Goal: Task Accomplishment & Management: Manage account settings

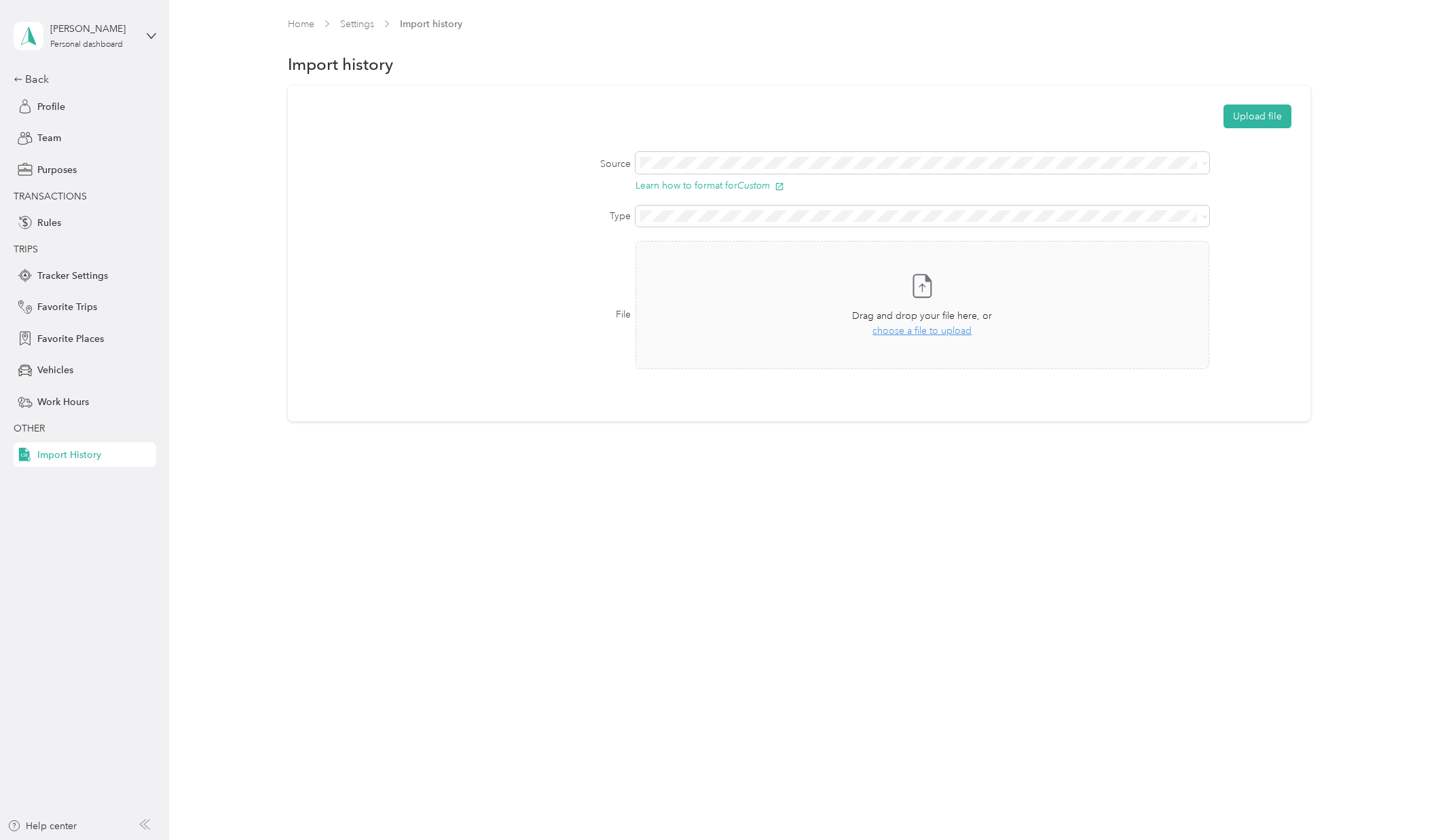
click at [837, 441] on div "Home Settings Import history Import history Upload file Source Learn how to for…" at bounding box center [800, 247] width 1260 height 495
click at [695, 191] on li "Custom" at bounding box center [925, 187] width 577 height 24
click at [709, 242] on li "Trips" at bounding box center [925, 233] width 577 height 24
click at [909, 331] on span "choose a file to upload" at bounding box center [922, 331] width 99 height 12
click at [942, 328] on span "choose a file to upload" at bounding box center [922, 331] width 99 height 12
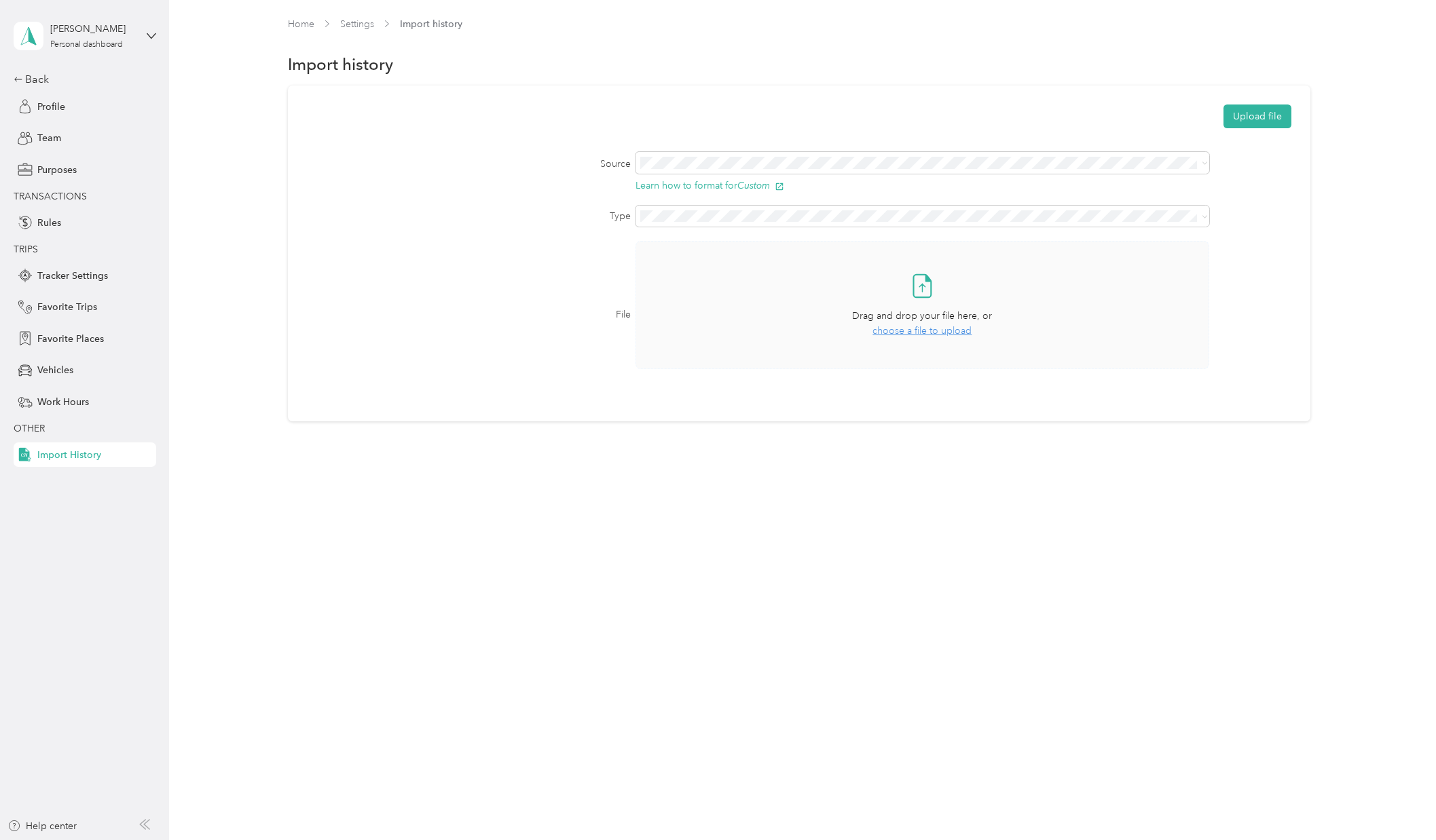
click at [924, 299] on div "Take a photo or choose a photo from your library Drag and drop your file here, …" at bounding box center [923, 305] width 551 height 105
click at [1252, 126] on button "Upload file" at bounding box center [1257, 116] width 68 height 24
click at [45, 105] on span "Profile" at bounding box center [51, 107] width 27 height 14
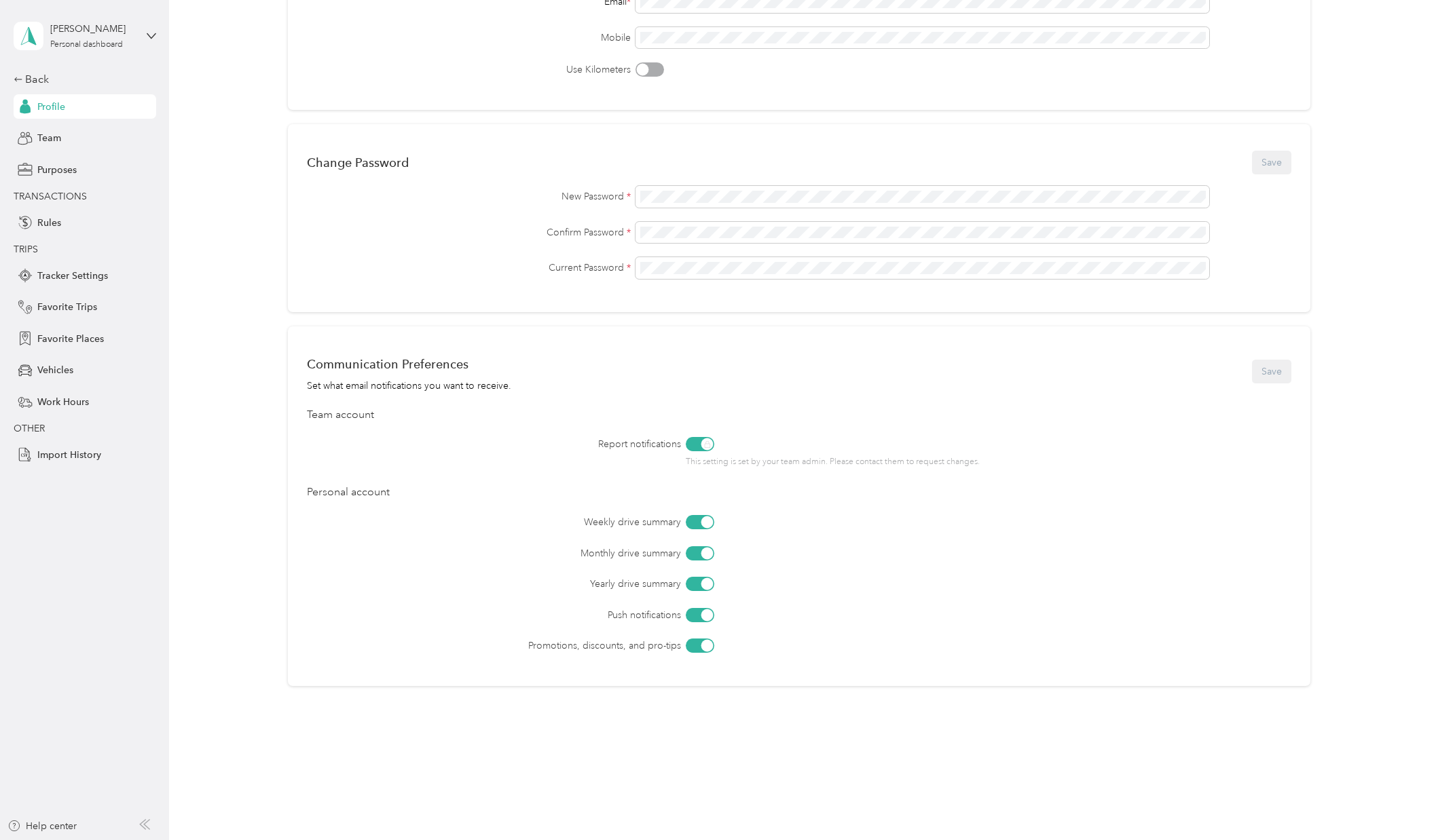
scroll to position [241, 0]
click at [51, 78] on div "Back" at bounding box center [81, 79] width 136 height 16
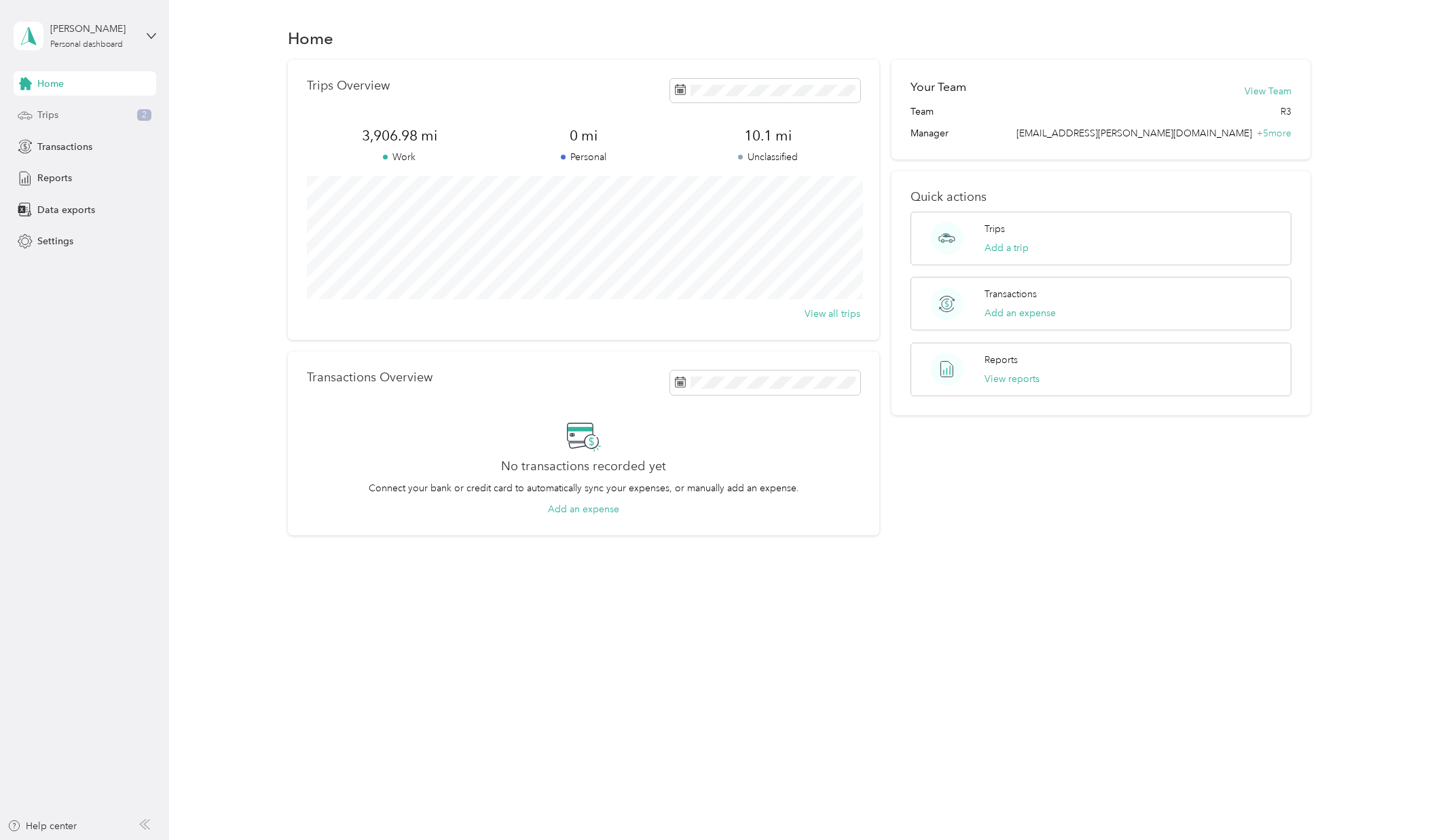
click at [66, 112] on div "Trips 2" at bounding box center [84, 115] width 143 height 25
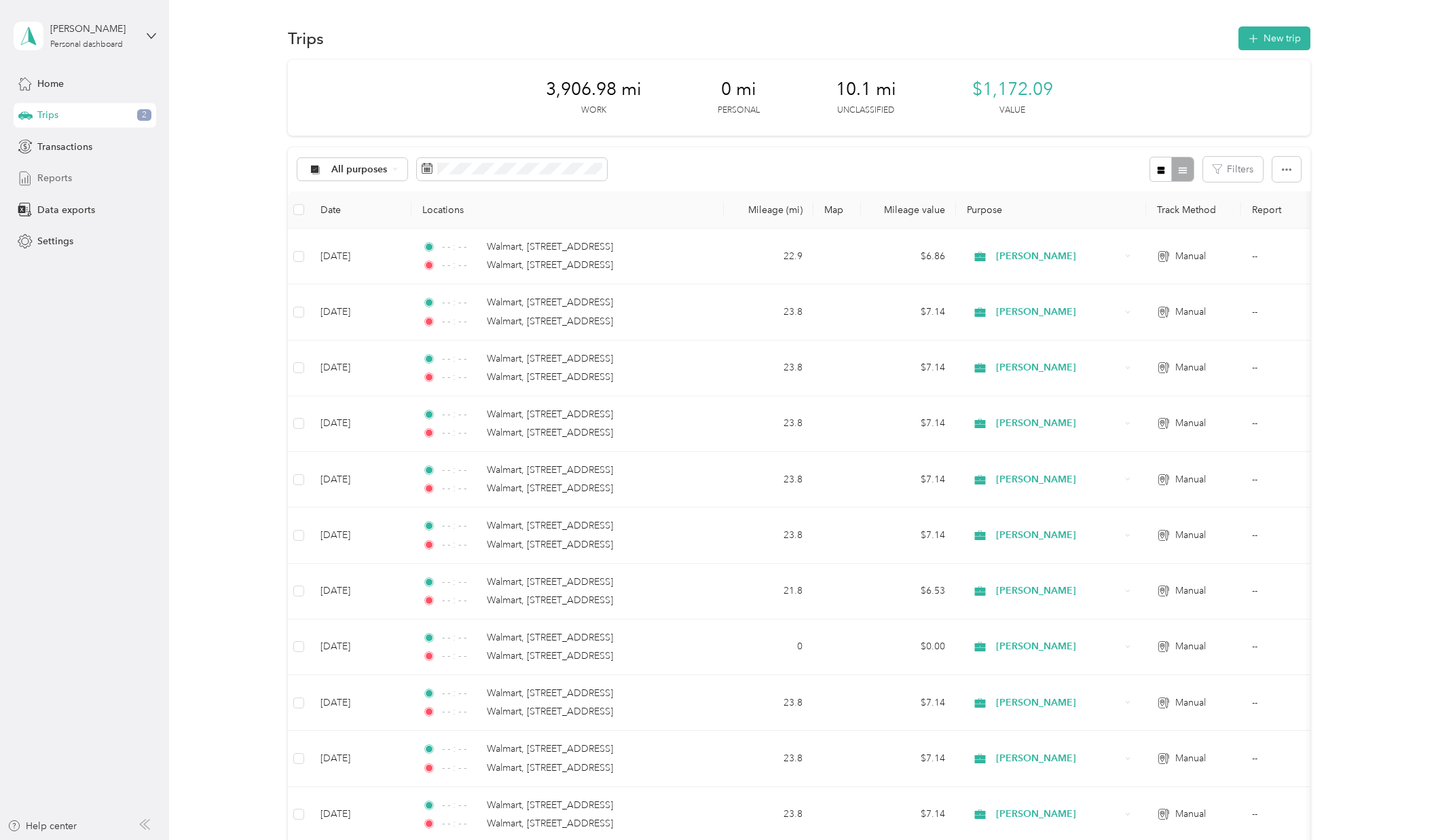
click at [51, 173] on span "Reports" at bounding box center [54, 178] width 35 height 14
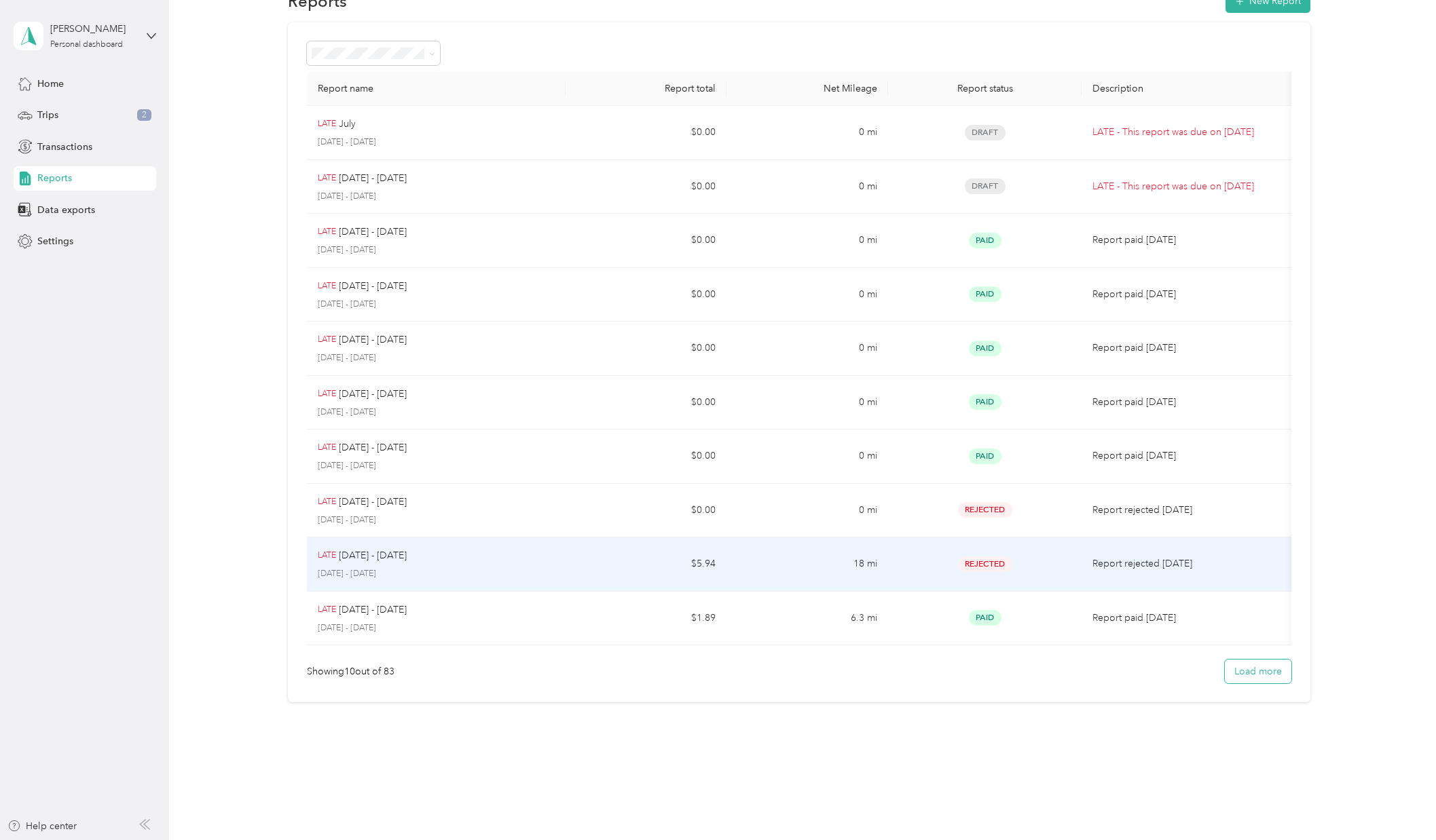
scroll to position [36, 0]
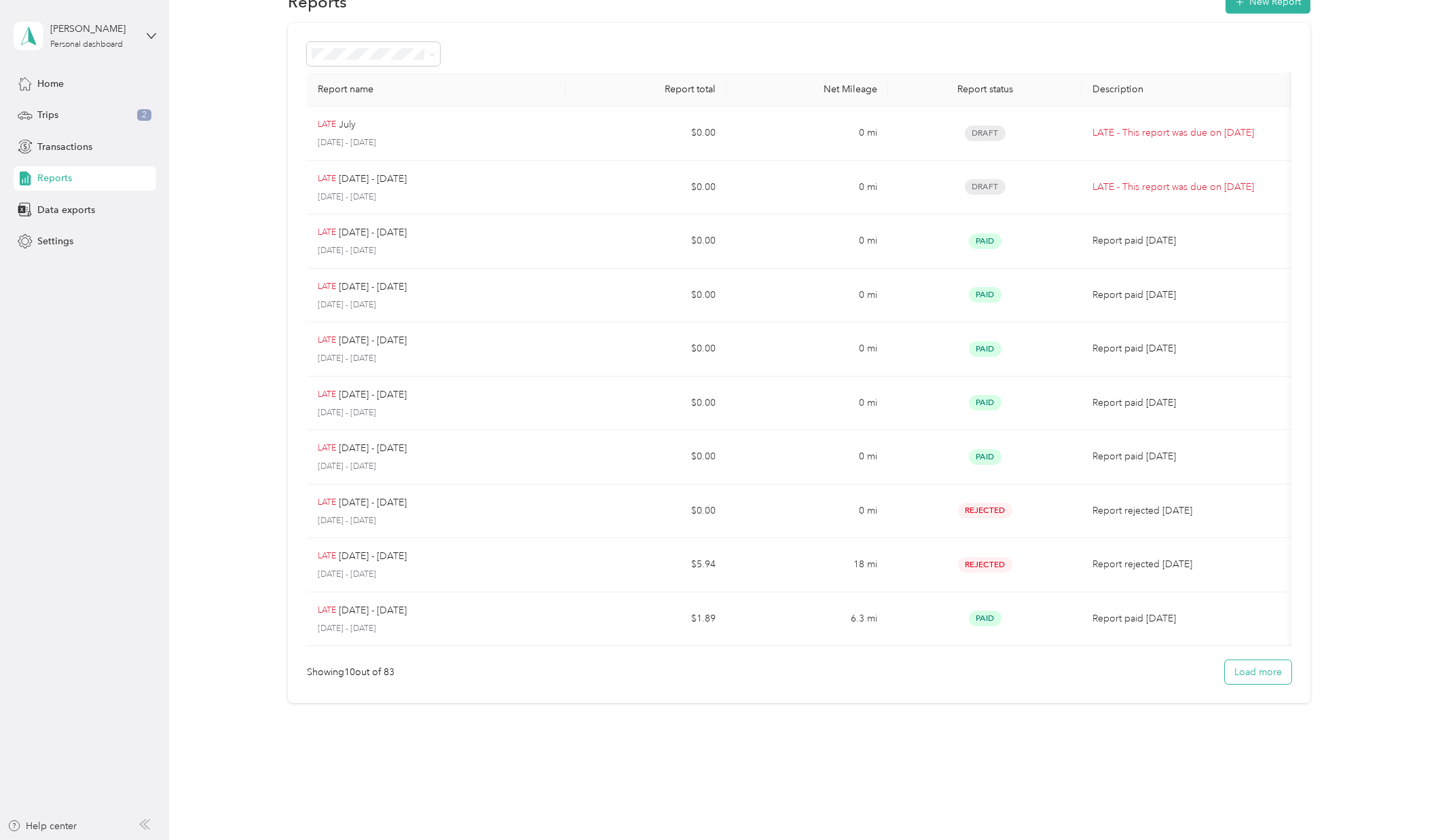
click at [1260, 666] on button "Load more" at bounding box center [1258, 672] width 66 height 24
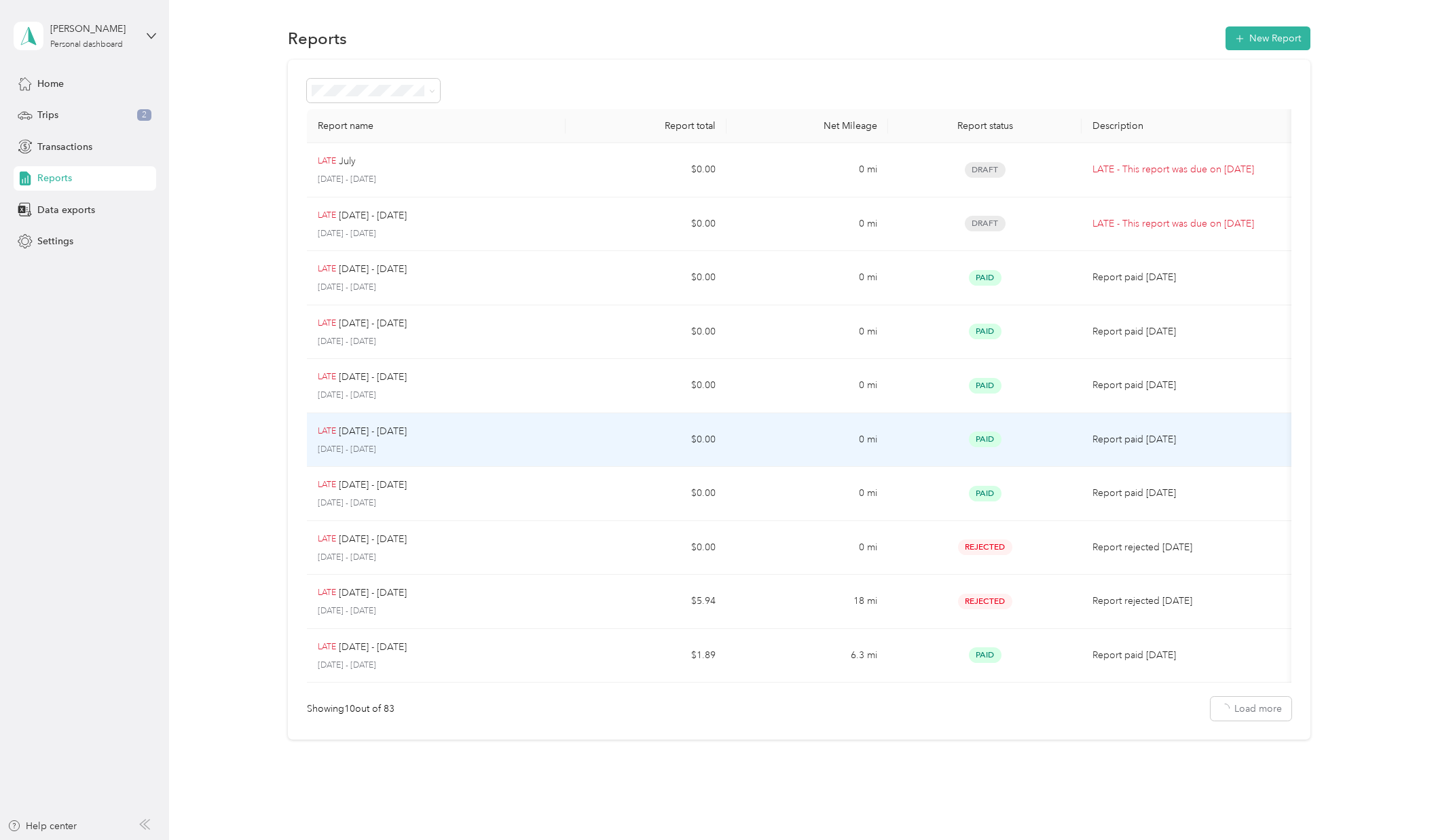
scroll to position [0, 0]
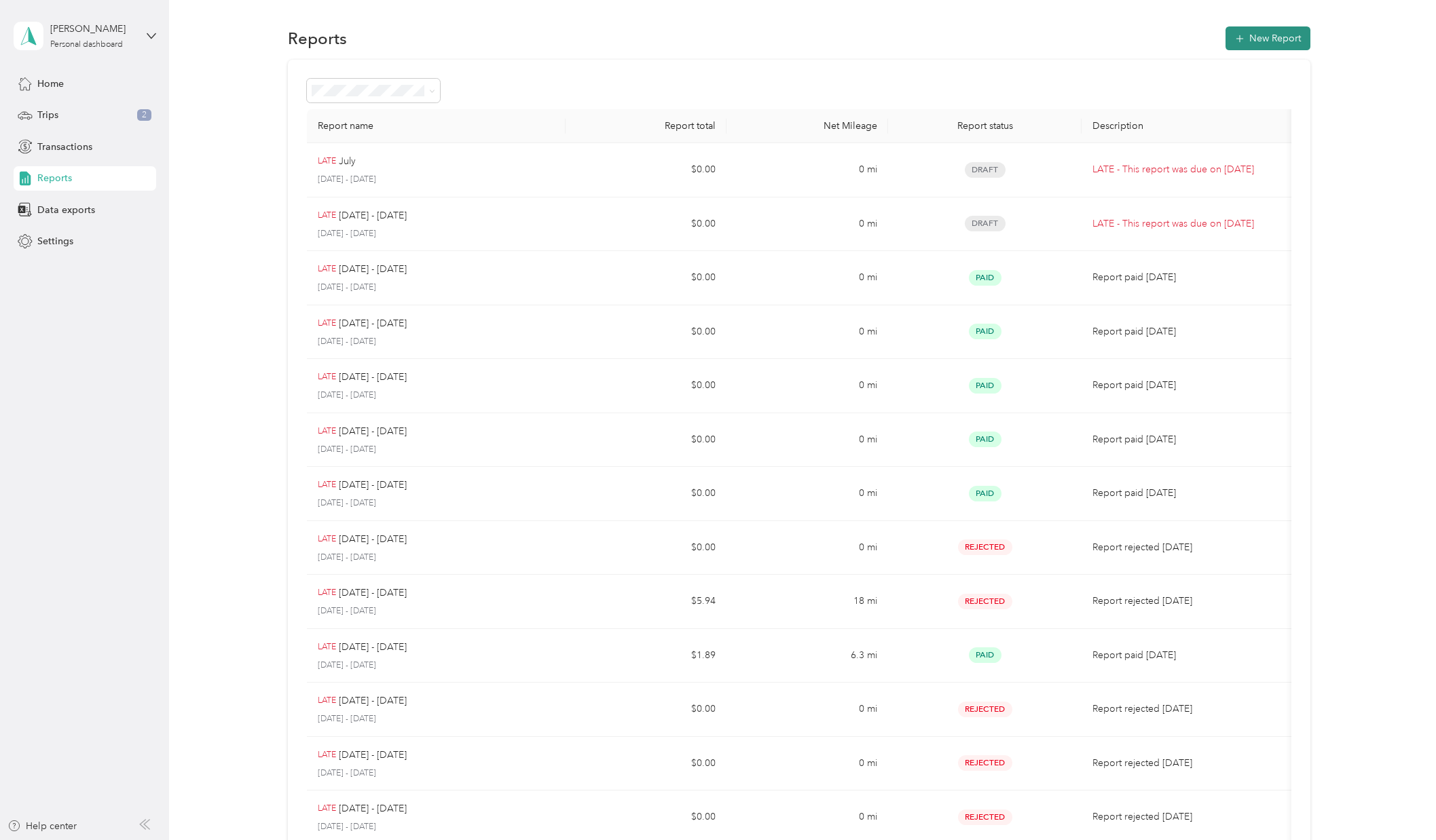
click at [1266, 48] on button "New Report" at bounding box center [1268, 38] width 85 height 24
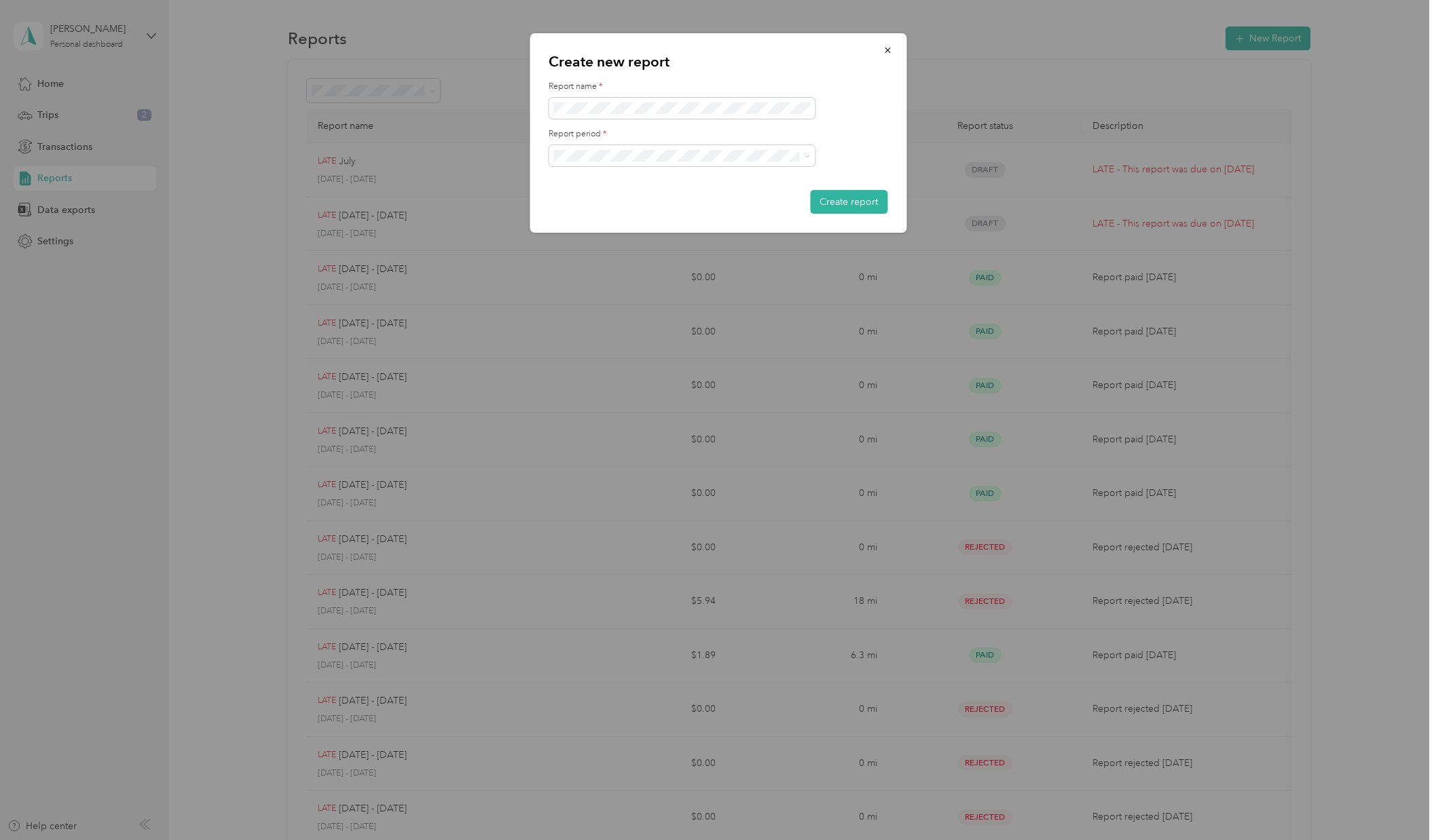
drag, startPoint x: 849, startPoint y: 119, endPoint x: 848, endPoint y: 179, distance: 60.0
click at [849, 119] on form "Report name * Report period * Create report" at bounding box center [718, 147] width 339 height 133
click at [840, 199] on button "Create report" at bounding box center [848, 201] width 77 height 24
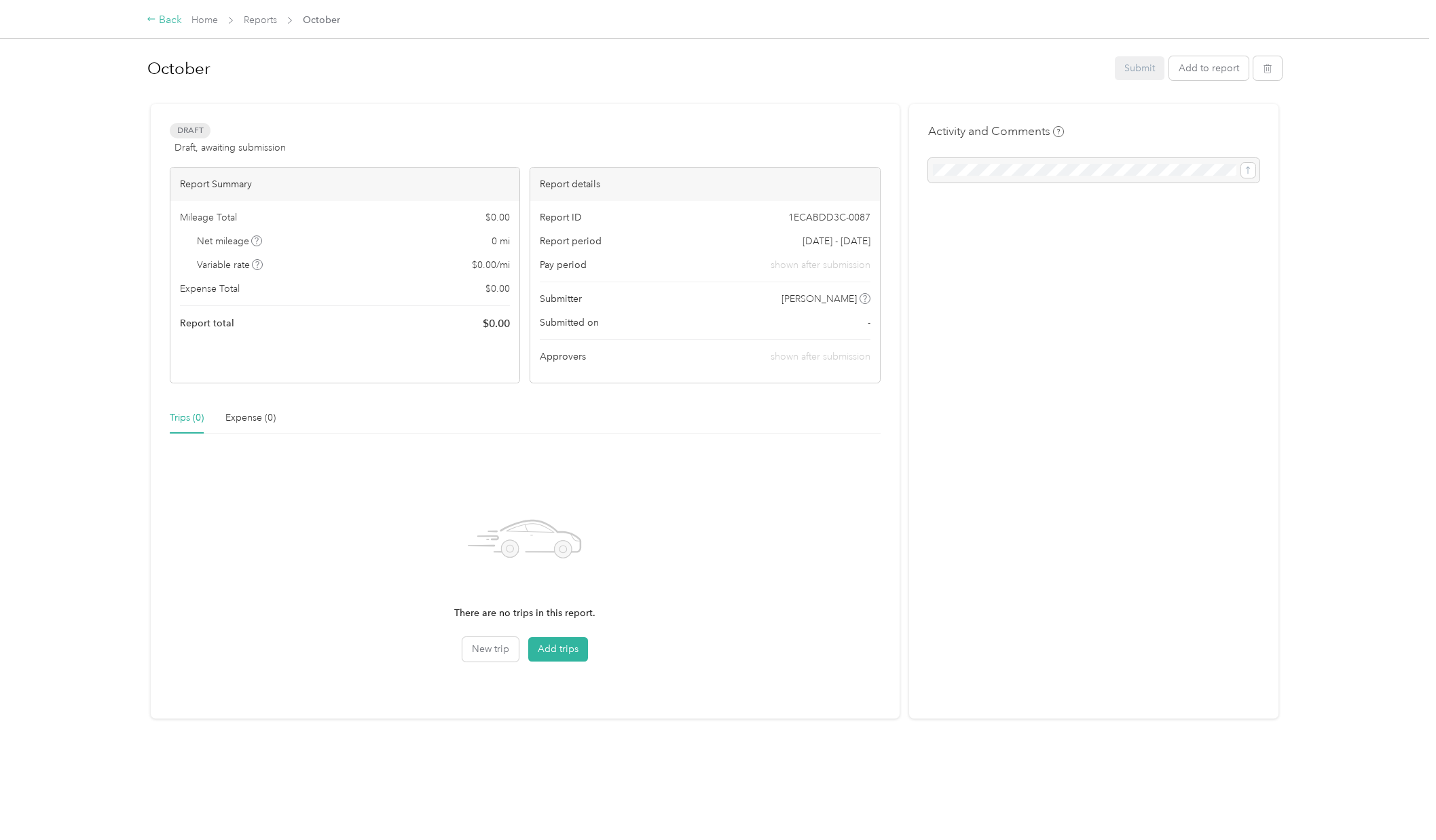
click at [165, 22] on div "Back" at bounding box center [164, 20] width 35 height 16
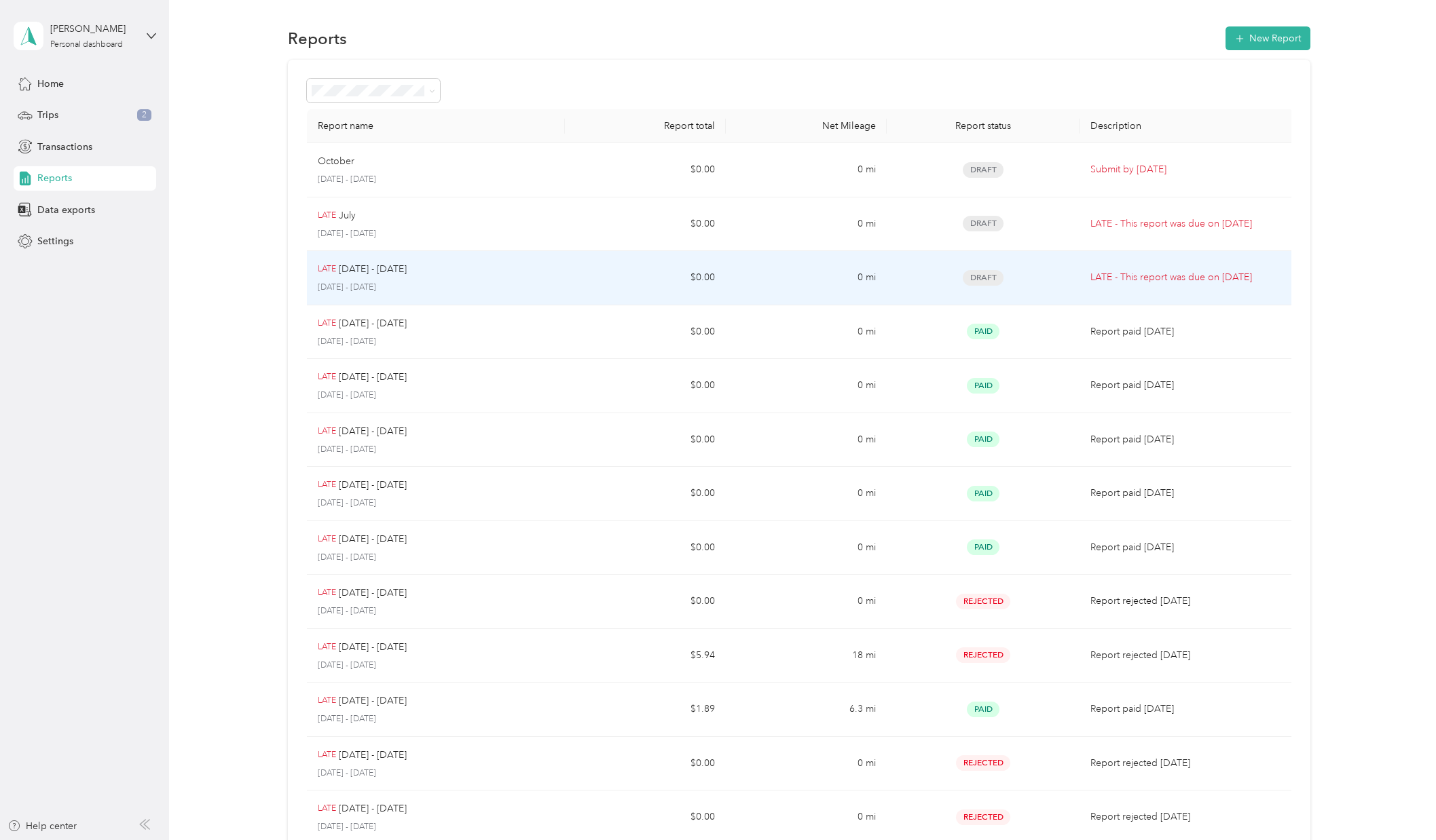
click at [550, 273] on div "LATE [DATE] - [DATE]" at bounding box center [435, 269] width 236 height 15
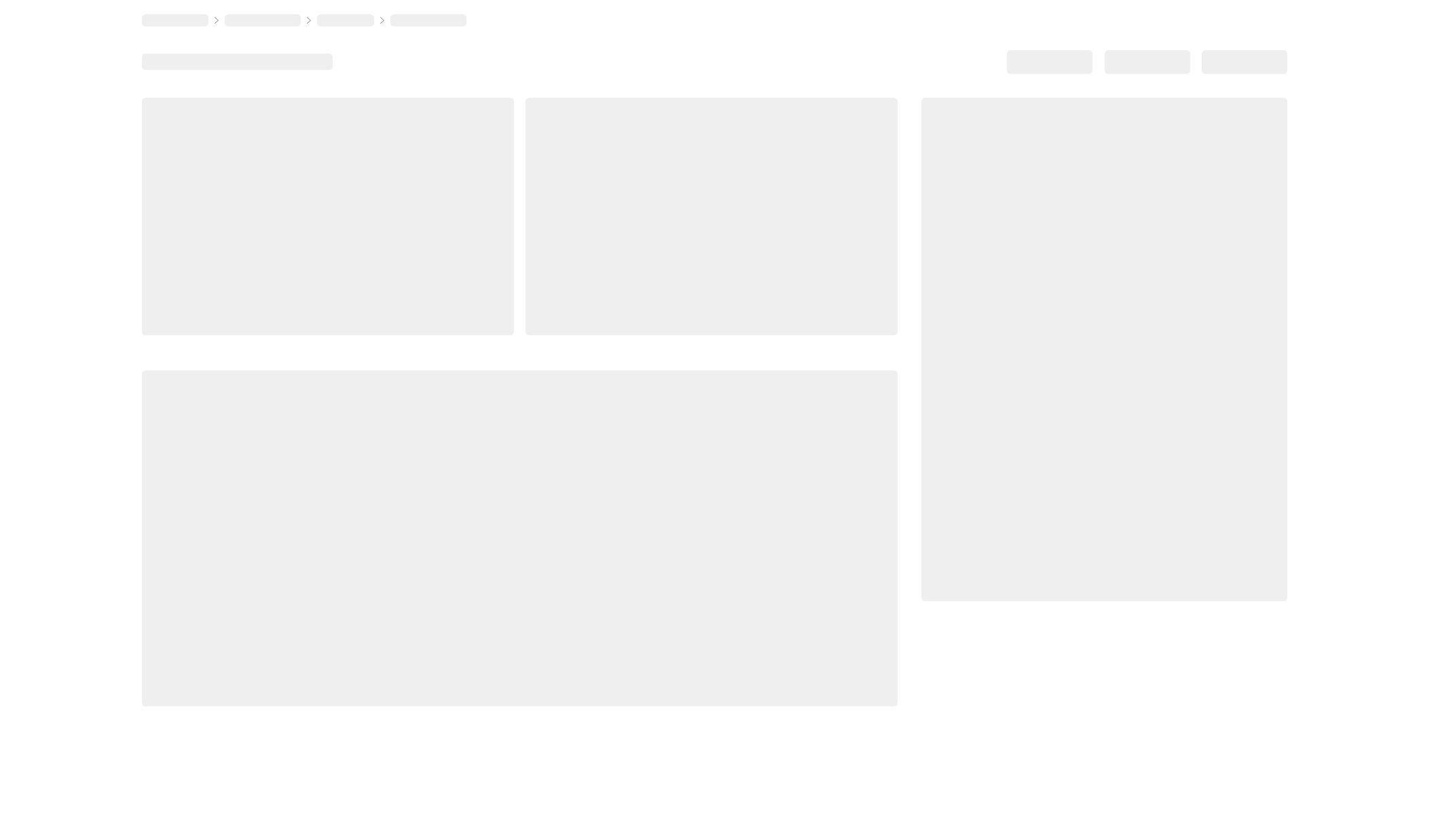
click at [550, 273] on div at bounding box center [712, 216] width 372 height 237
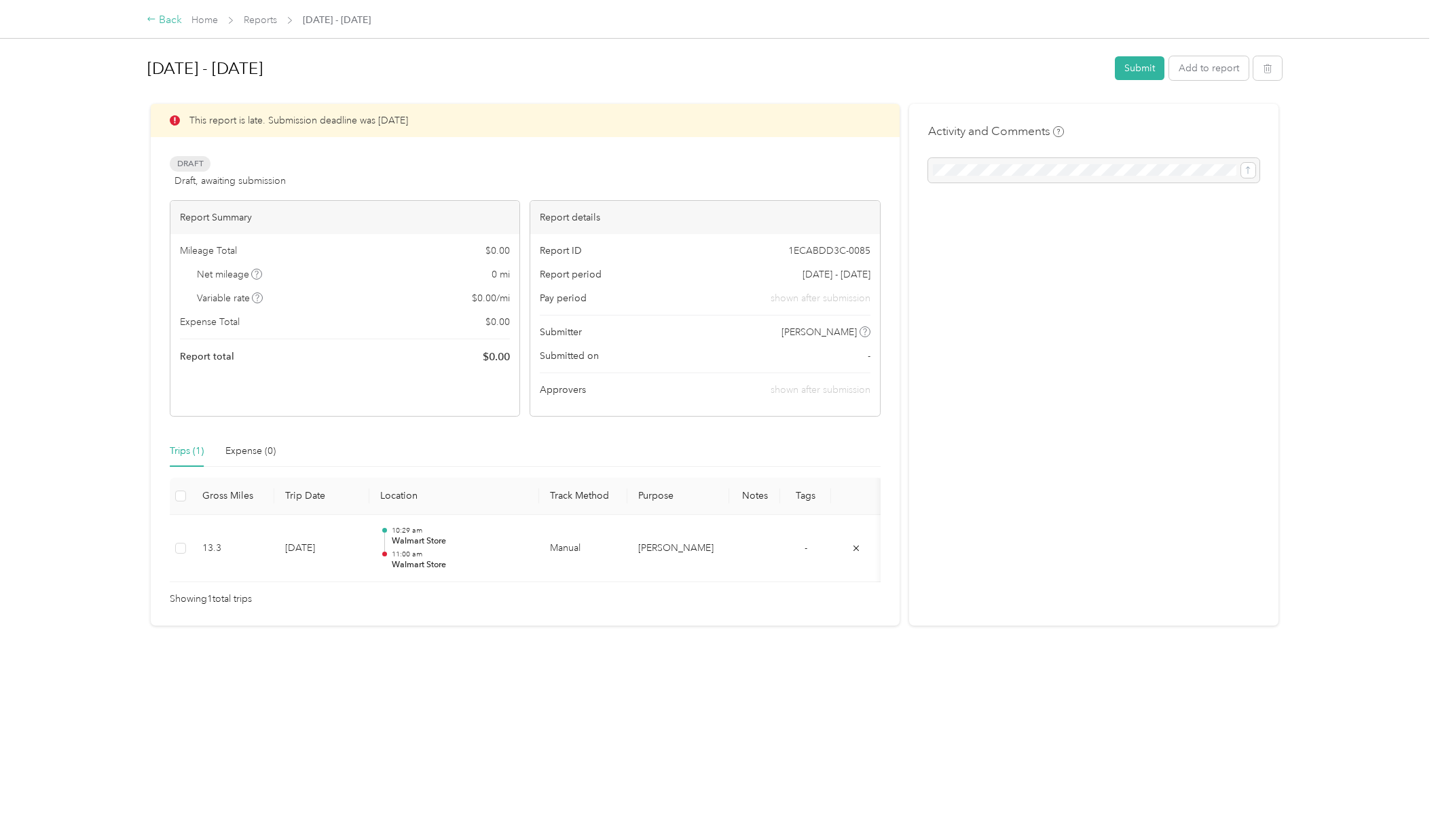
click at [169, 19] on div "Back" at bounding box center [164, 20] width 35 height 16
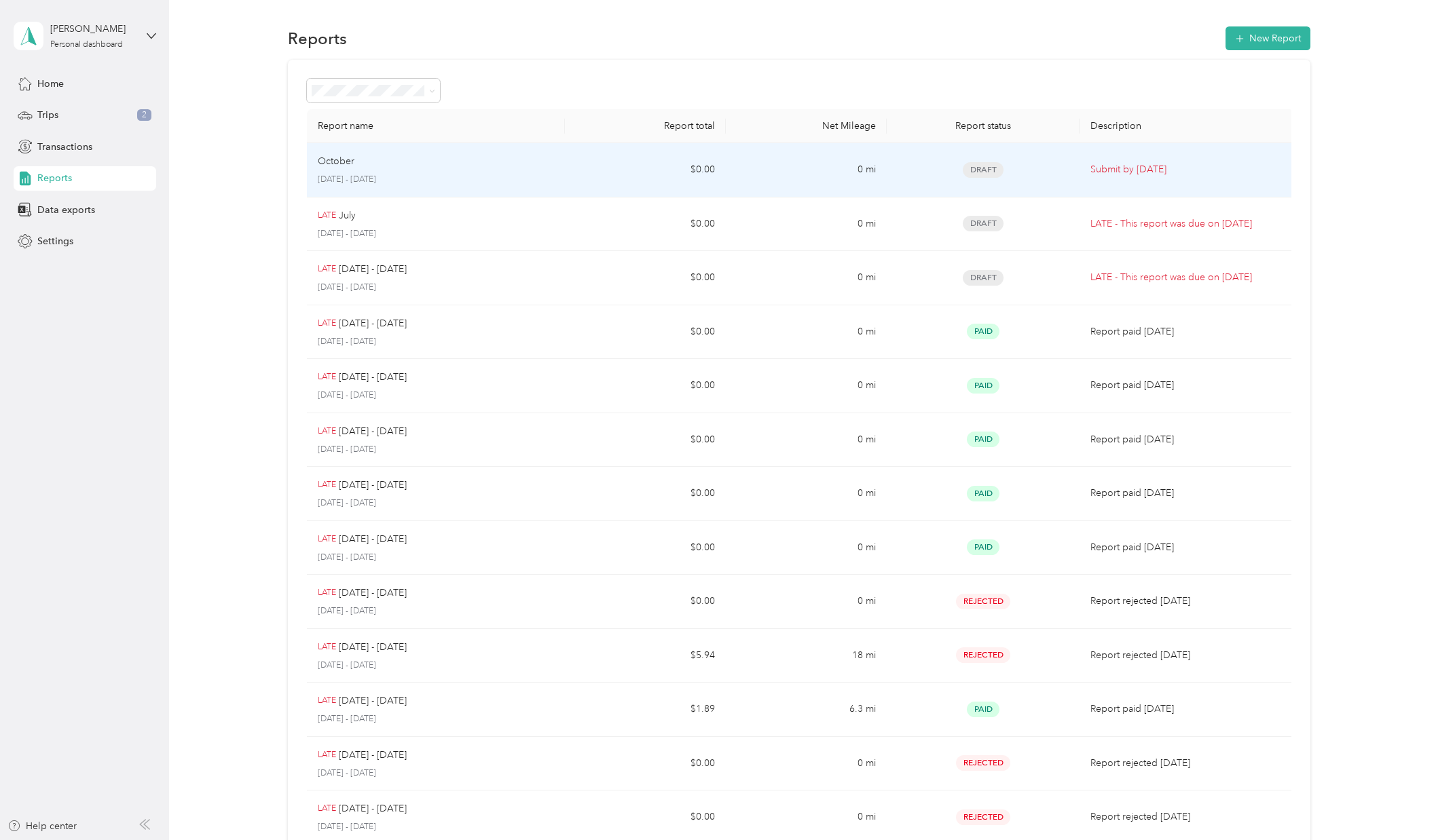
click at [529, 166] on div "October" at bounding box center [435, 161] width 236 height 15
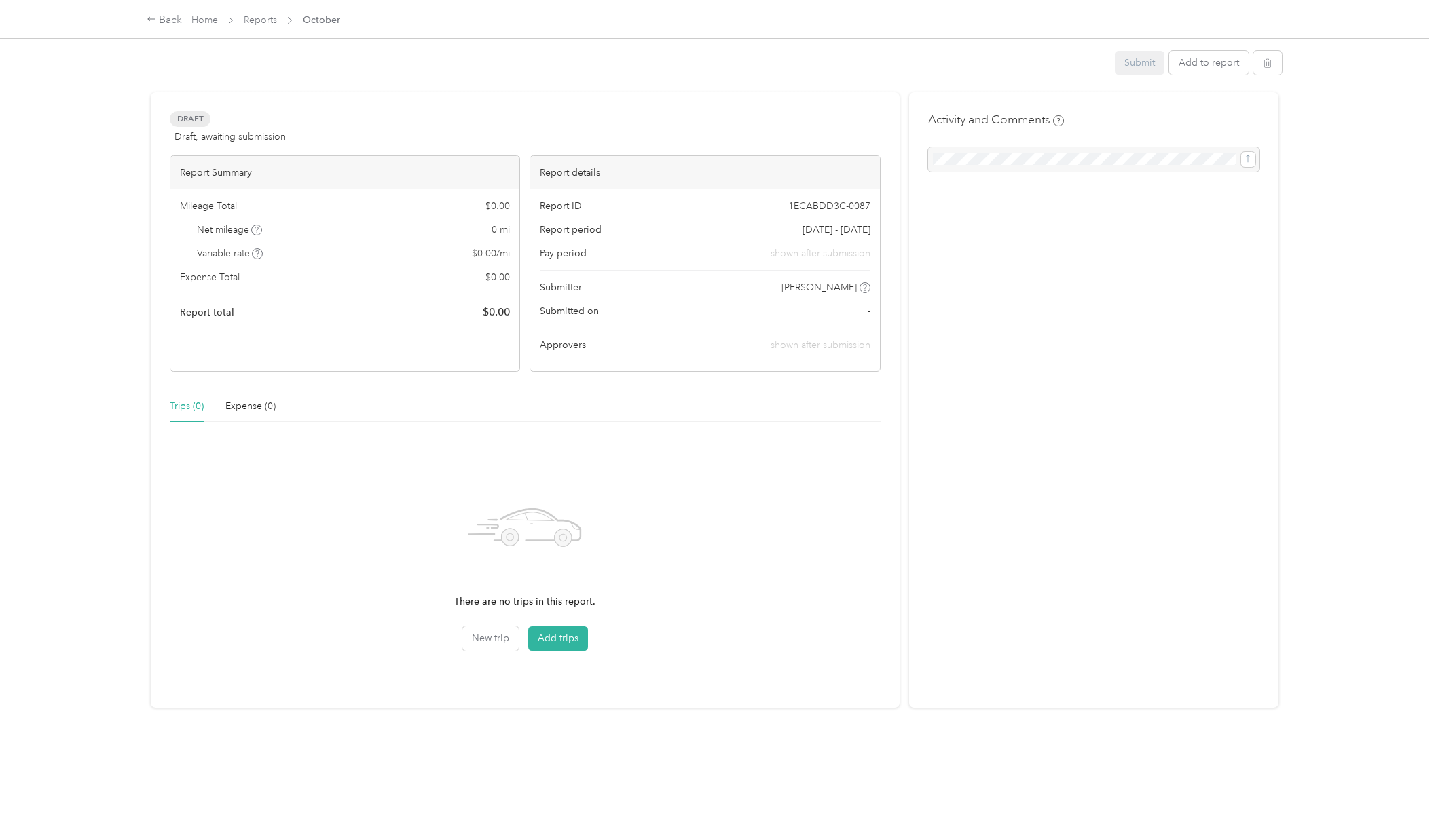
click at [529, 166] on div "Report Summary Mileage Total $ 0.00 Net mileage 0 mi Variable rate $ 0.00 / mi …" at bounding box center [524, 263] width 710 height 216
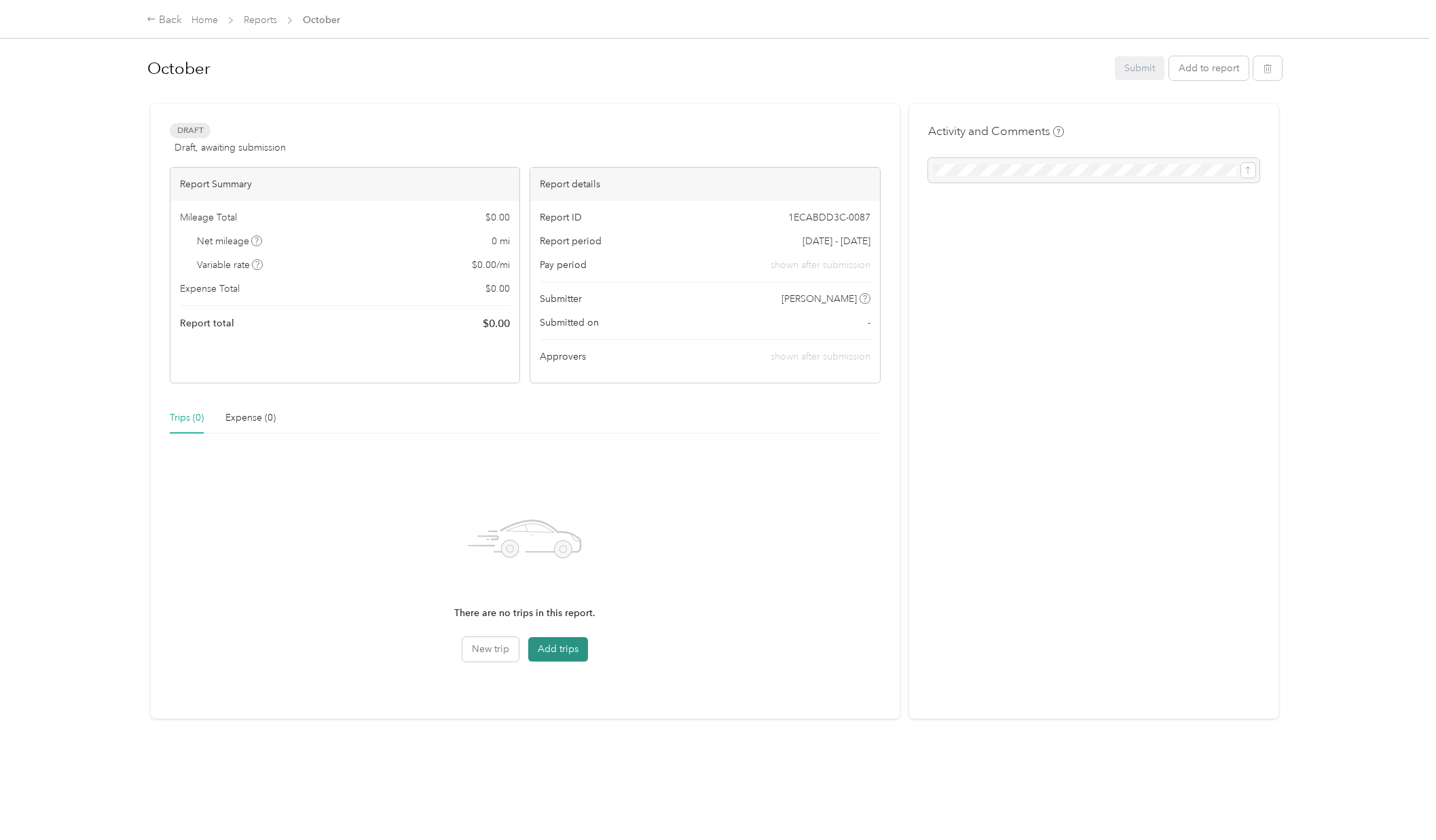
click at [554, 651] on button "Add trips" at bounding box center [558, 649] width 59 height 25
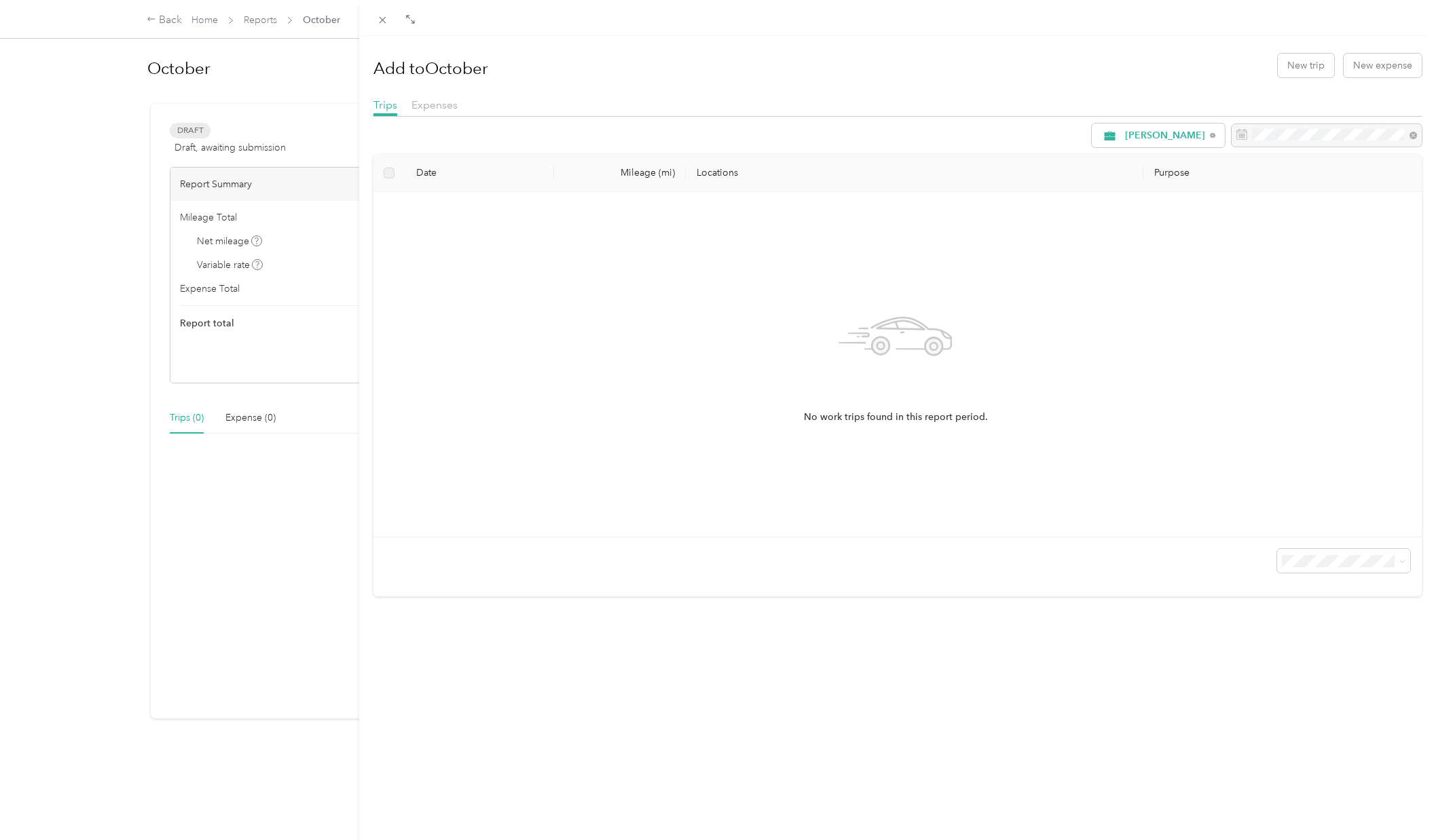
click at [160, 23] on div "Add to October New trip New expense Trips Expenses [PERSON_NAME] Date Mileage (…" at bounding box center [718, 420] width 1436 height 840
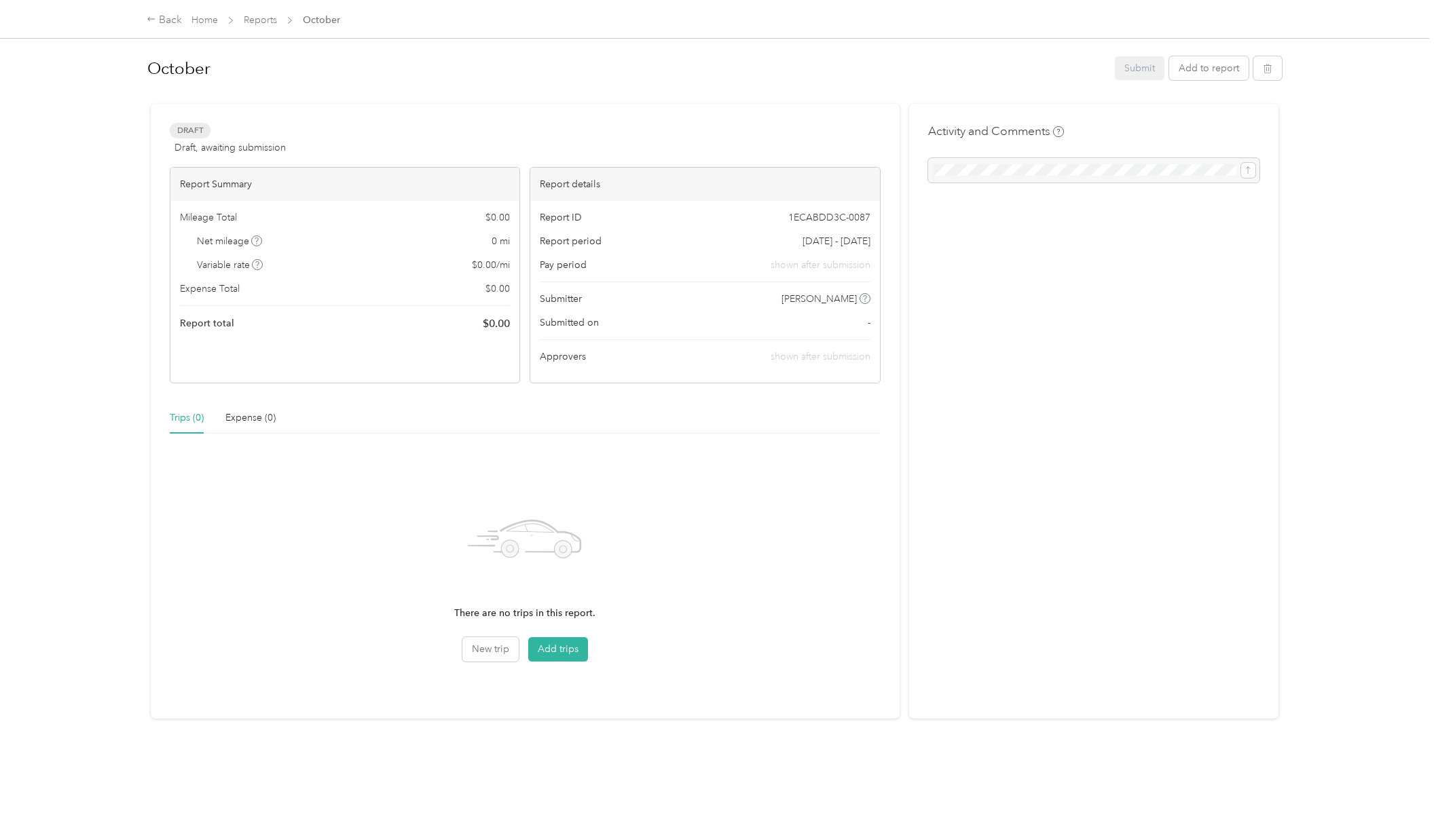
click at [165, 22] on div at bounding box center [718, 420] width 1436 height 840
click at [169, 21] on div "Back" at bounding box center [164, 20] width 35 height 16
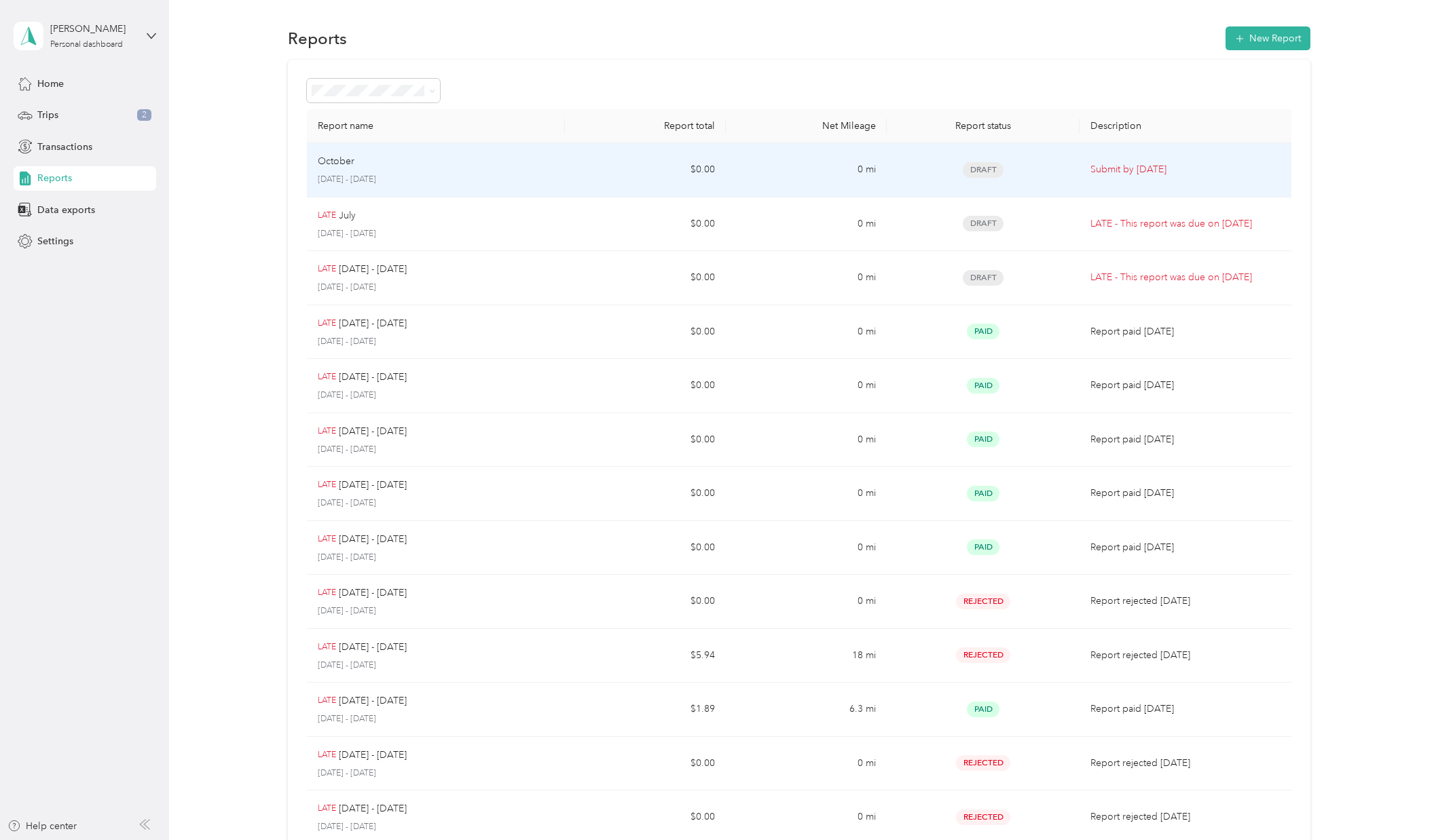
click at [522, 159] on div "October" at bounding box center [435, 161] width 236 height 15
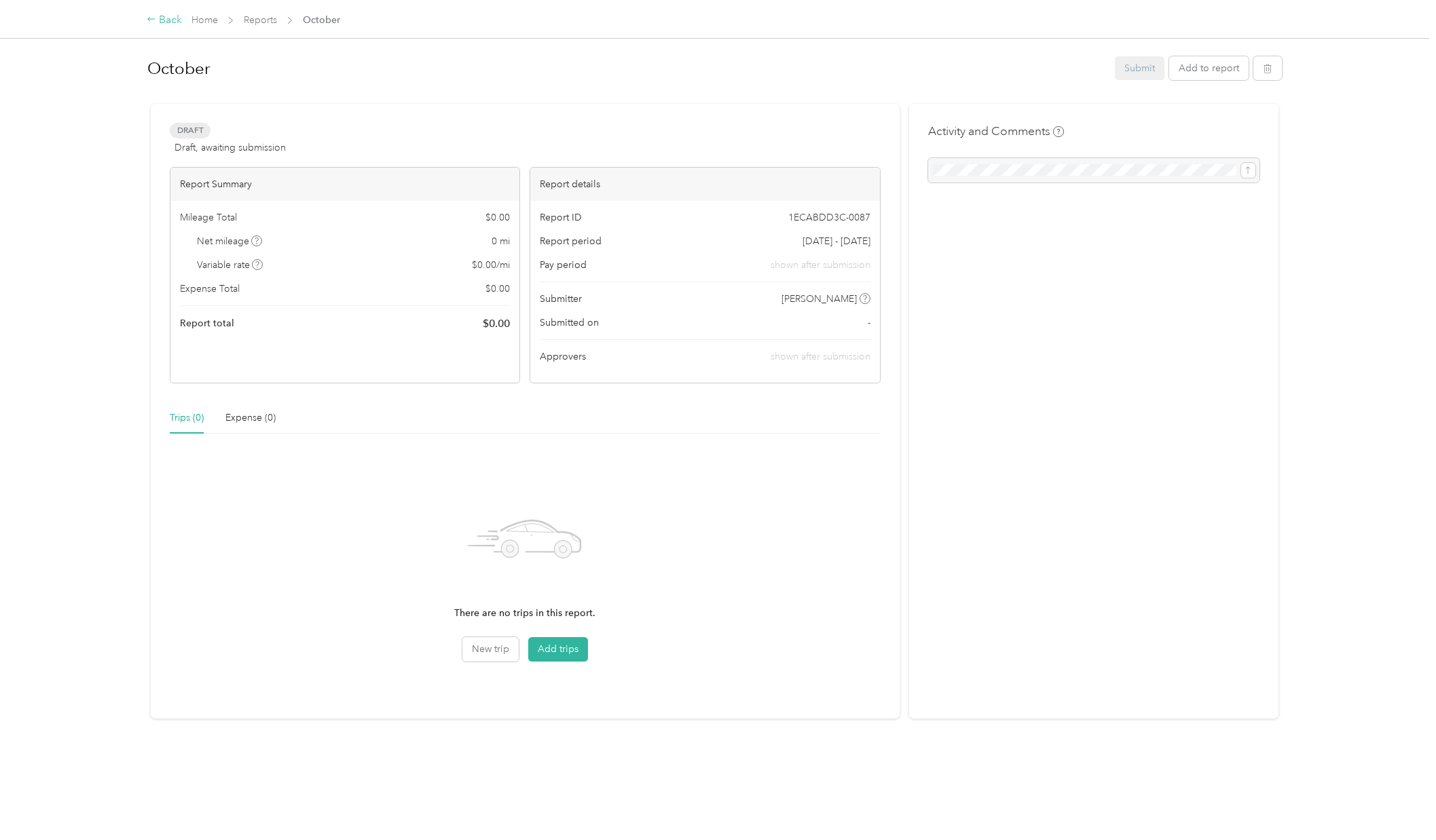
click at [169, 22] on div "Back" at bounding box center [164, 20] width 35 height 16
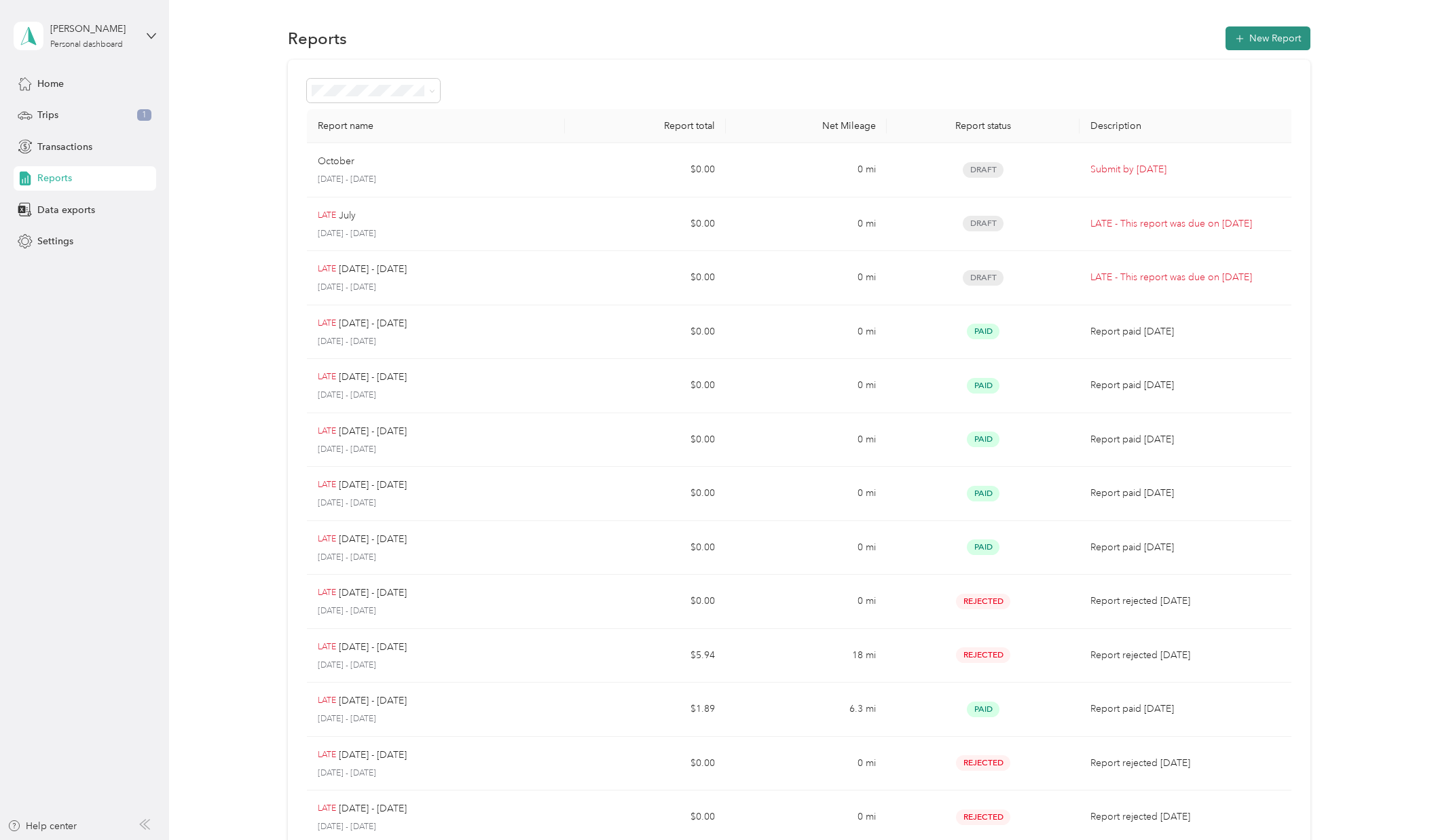
click at [1254, 34] on button "New Report" at bounding box center [1268, 38] width 85 height 24
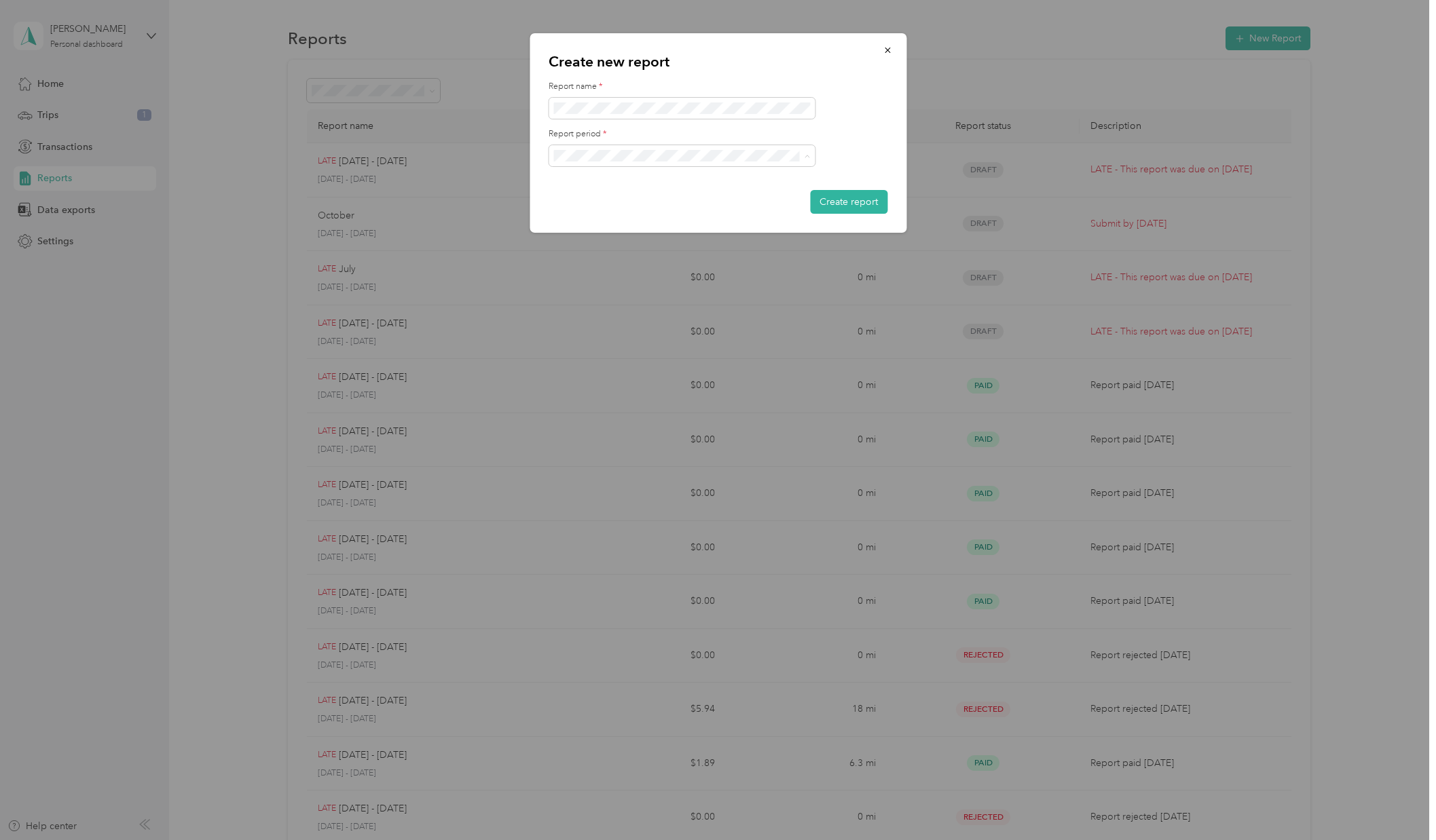
click at [675, 208] on ol "[DATE] - [DATE] [DATE] - [DATE] [DATE] - [DATE] [DATE] - [DATE] [DATE] - [DATE]…" at bounding box center [682, 237] width 266 height 143
click at [692, 195] on li "[DATE] - [DATE]" at bounding box center [682, 202] width 266 height 24
click at [836, 198] on button "Create report" at bounding box center [848, 201] width 77 height 24
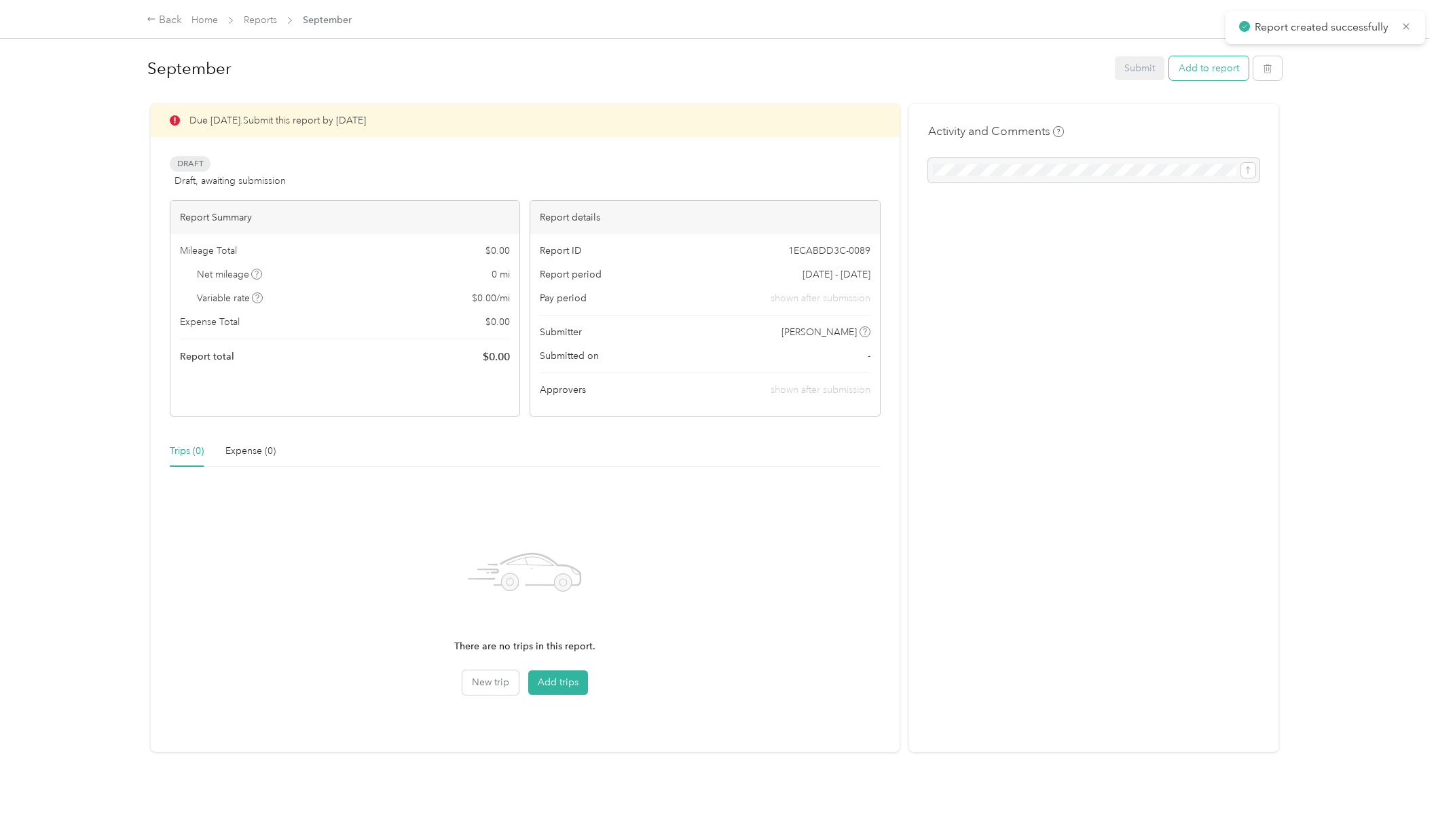
click at [1221, 70] on button "Add to report" at bounding box center [1209, 68] width 80 height 24
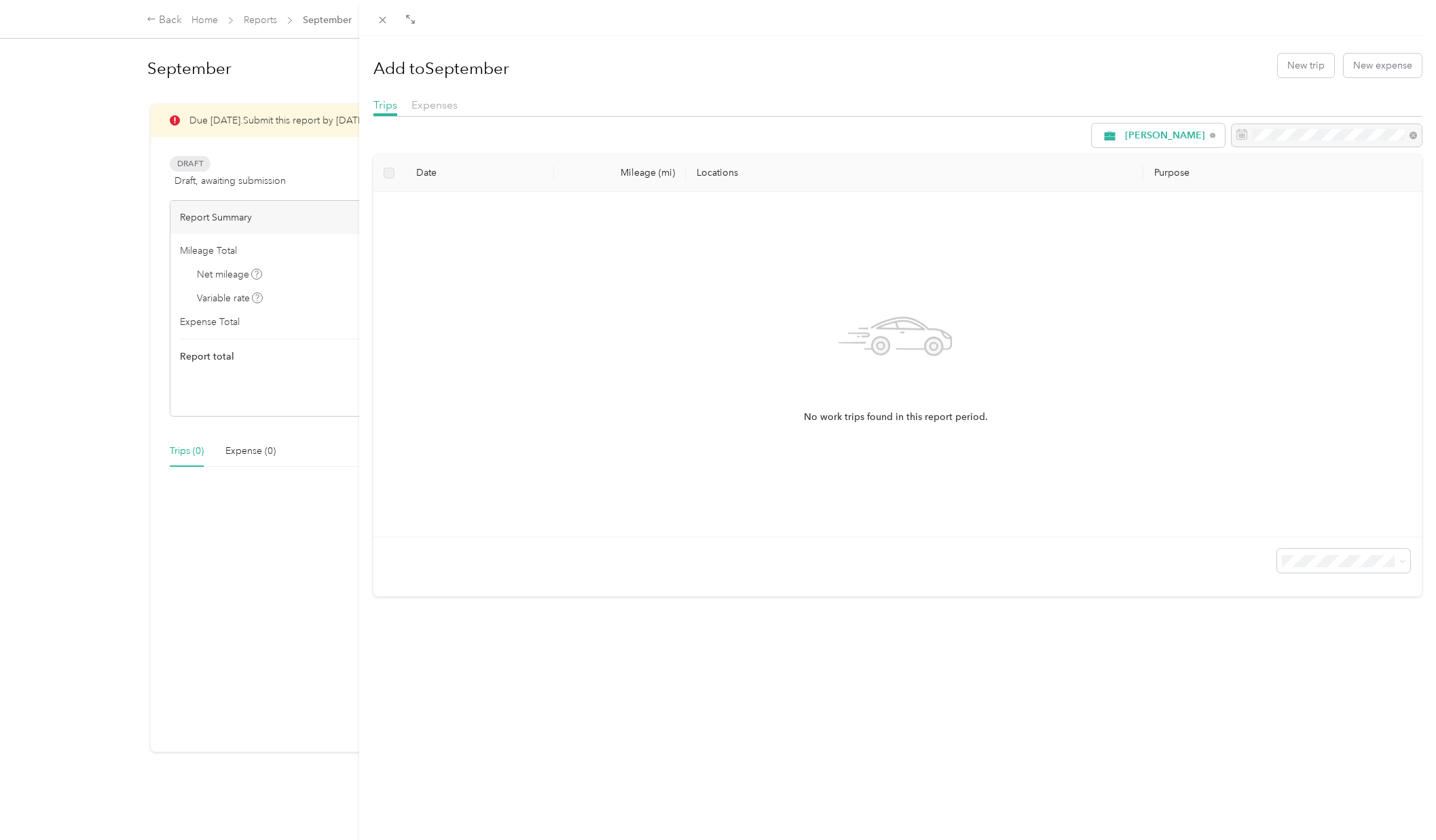
drag, startPoint x: 1041, startPoint y: 353, endPoint x: 566, endPoint y: 201, distance: 498.7
click at [1037, 350] on div "No work trips found in this report period." at bounding box center [896, 364] width 1023 height 323
click at [434, 113] on div "Expenses" at bounding box center [434, 105] width 46 height 17
click at [383, 108] on span "Trips" at bounding box center [385, 105] width 24 height 13
click at [634, 276] on div "No work trips found in this report period." at bounding box center [896, 364] width 1023 height 323
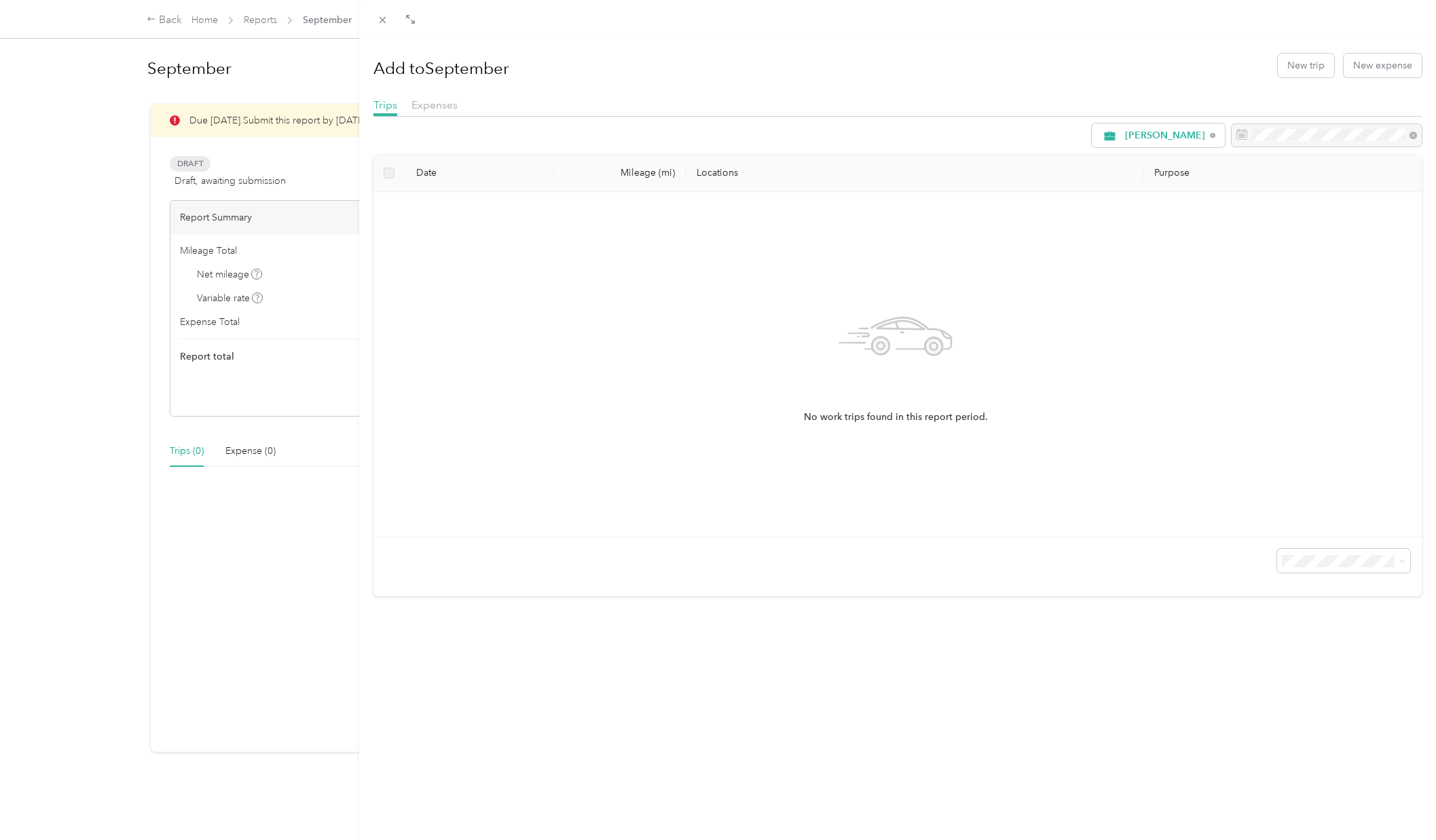
click at [194, 166] on div "Add to September New trip New expense Trips Expenses [PERSON_NAME] Date Mileage…" at bounding box center [718, 420] width 1436 height 840
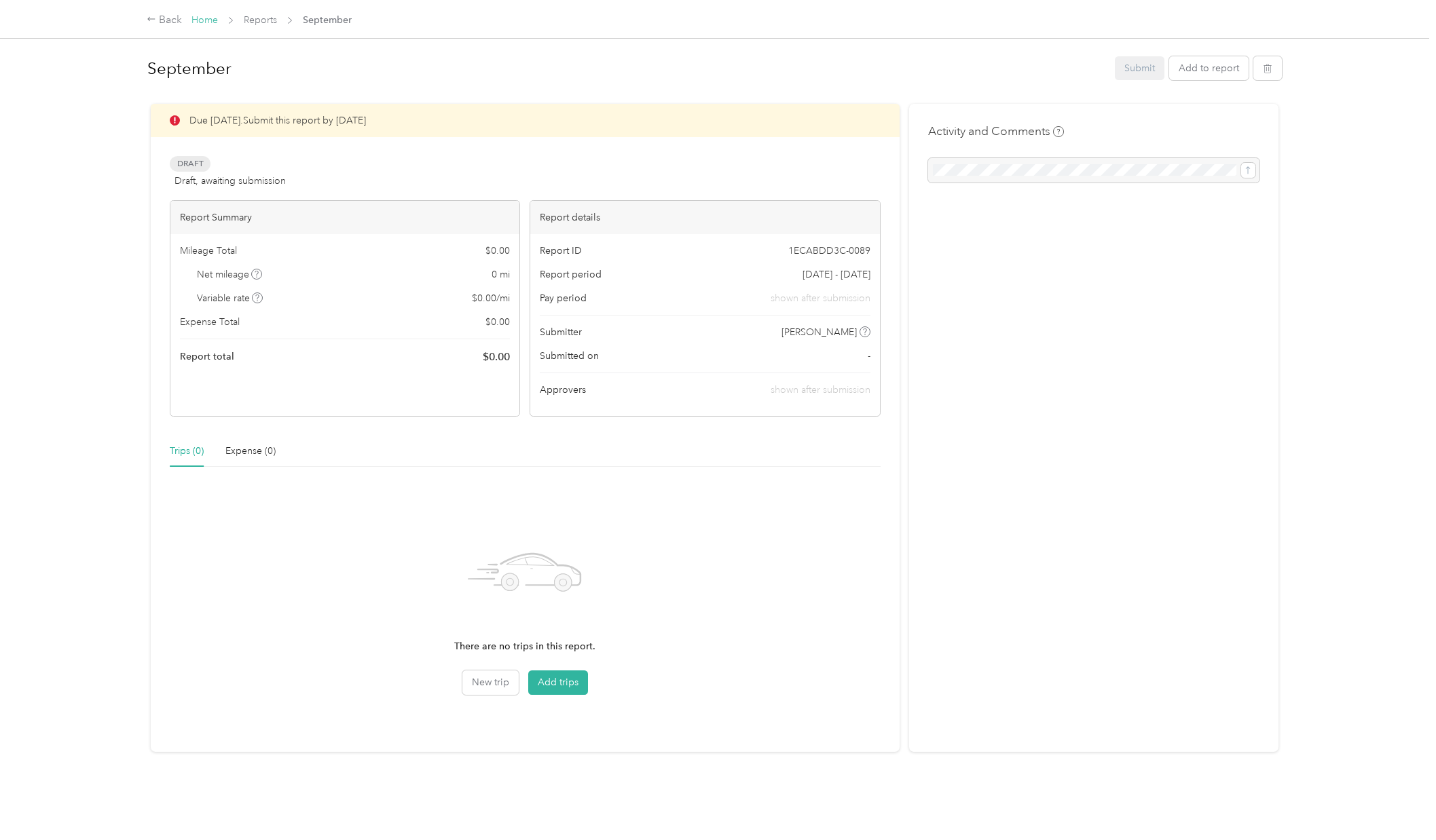
click at [206, 21] on link "Home" at bounding box center [205, 19] width 27 height 12
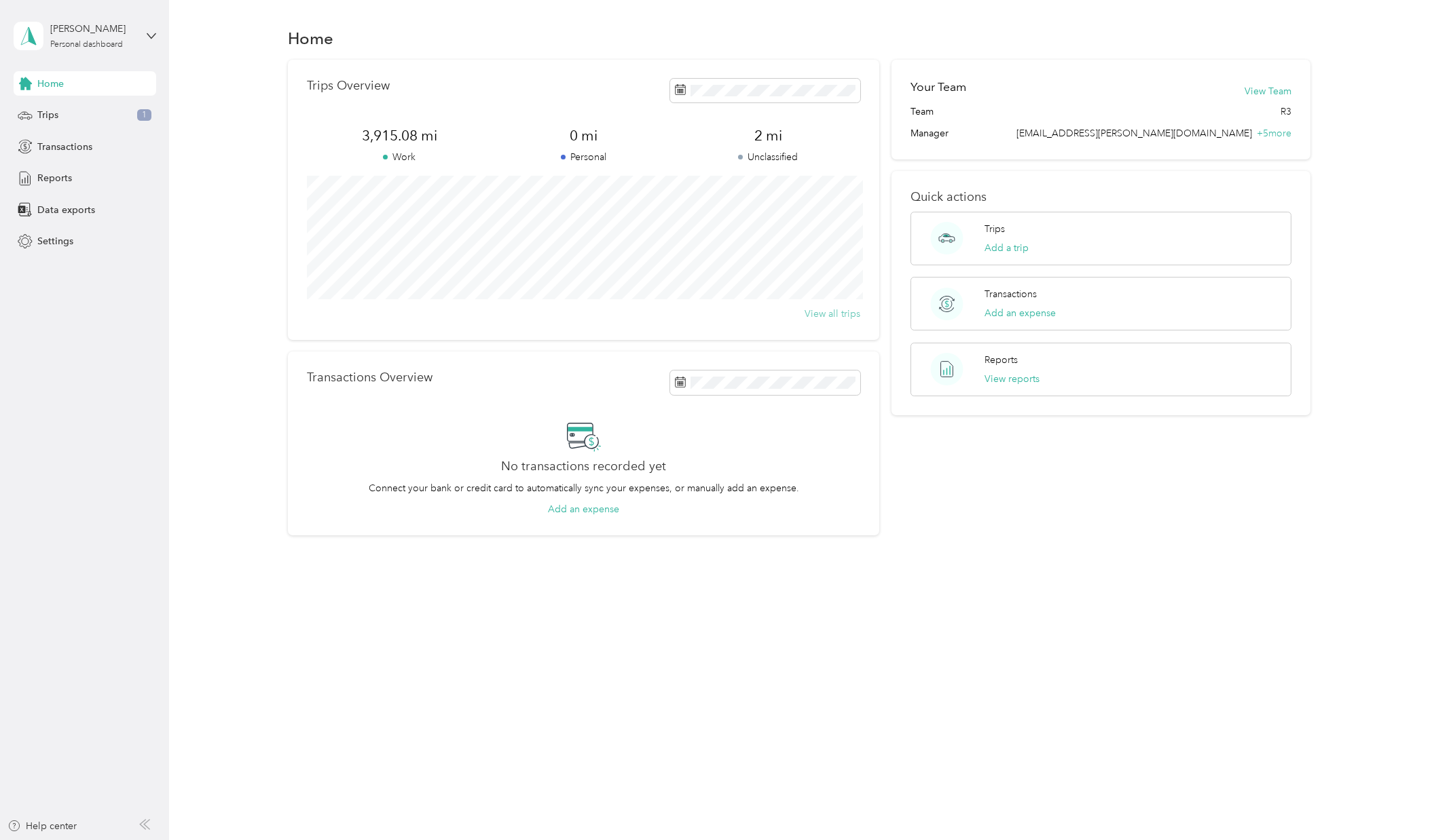
click at [831, 315] on button "View all trips" at bounding box center [832, 314] width 56 height 14
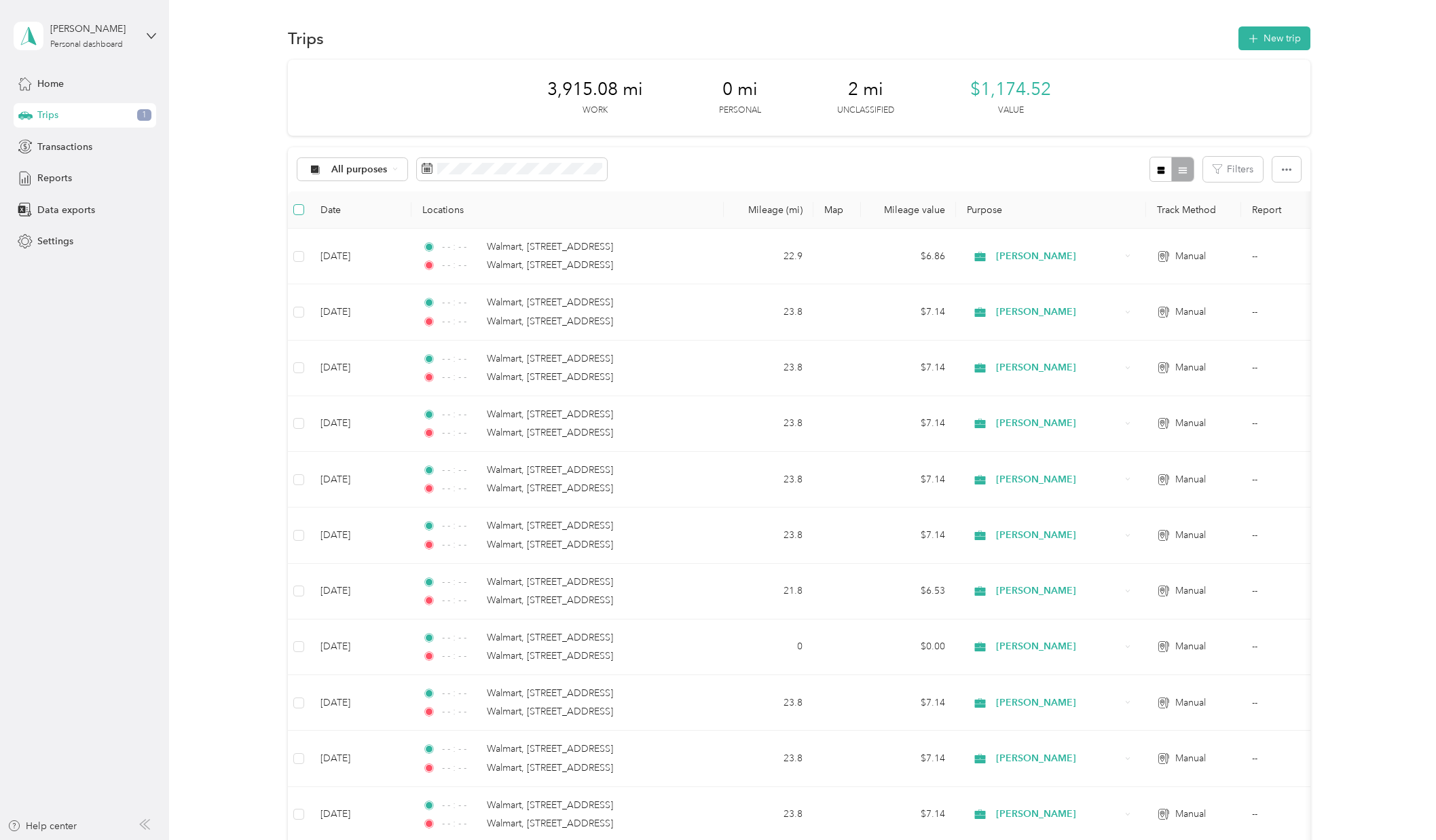
click at [303, 207] on span at bounding box center [299, 210] width 11 height 11
